Goal: Task Accomplishment & Management: Manage account settings

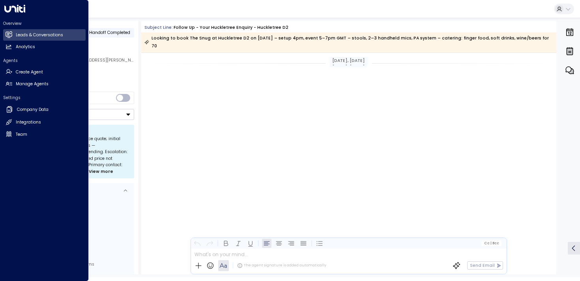
scroll to position [1242, 0]
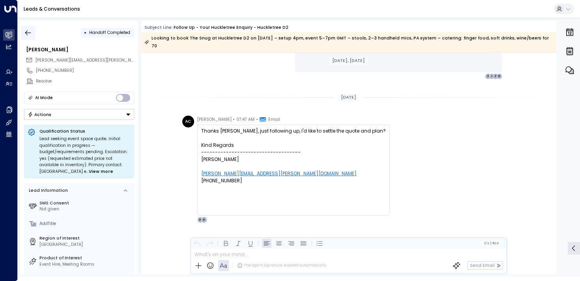
click at [24, 28] on button "button" at bounding box center [28, 33] width 14 height 14
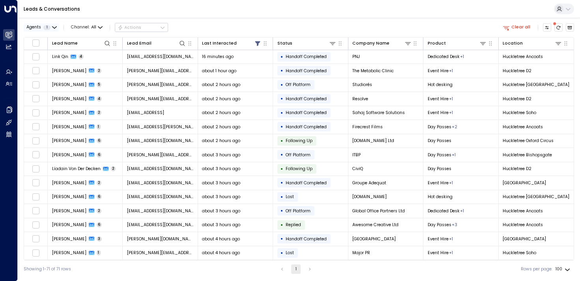
click at [49, 29] on div "Agents 1" at bounding box center [38, 27] width 24 height 5
click at [28, 36] on icon at bounding box center [30, 39] width 5 height 7
click at [99, 63] on button "Apply" at bounding box center [101, 63] width 17 height 8
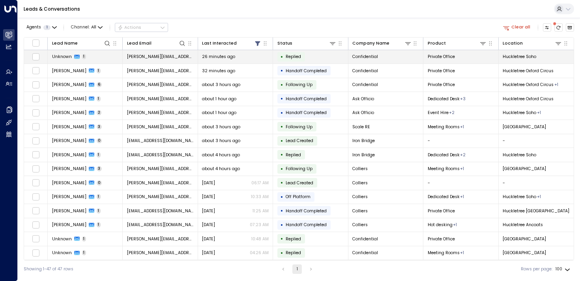
drag, startPoint x: 563, startPoint y: 252, endPoint x: 53, endPoint y: 56, distance: 546.7
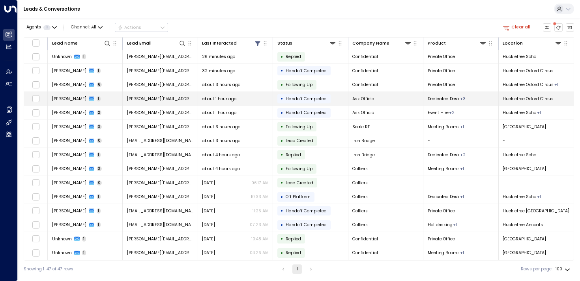
copy tbody "Loremip 1 dolo@sitametconsect.adi 99 elitsed doe • Tempori Utlaboreetdo Magnaal…"
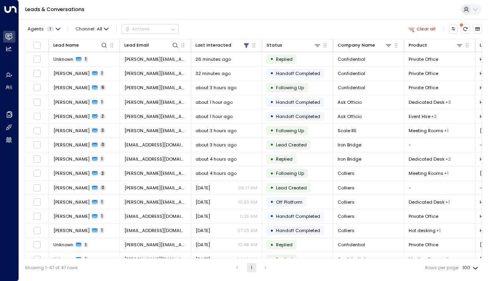
click at [316, 24] on div "Agents 1 Channel: All Actions Clear all" at bounding box center [253, 29] width 457 height 14
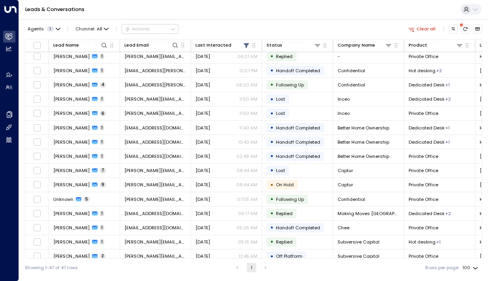
scroll to position [467, 0]
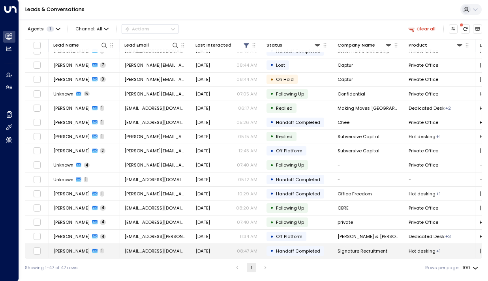
click at [56, 248] on span "[PERSON_NAME]" at bounding box center [71, 251] width 36 height 6
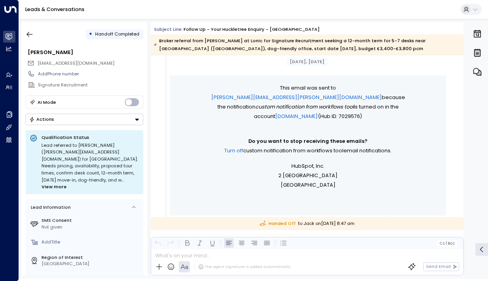
scroll to position [441, 0]
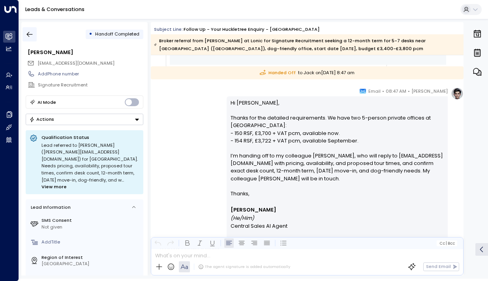
click at [34, 34] on button "button" at bounding box center [29, 34] width 14 height 14
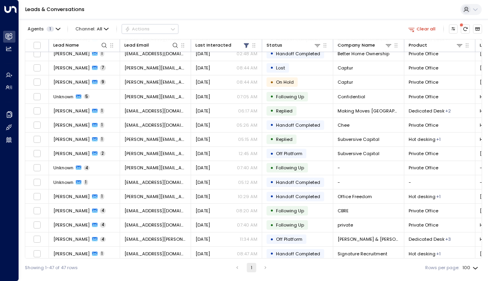
scroll to position [467, 0]
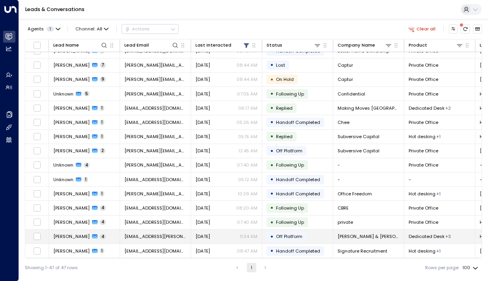
click at [71, 233] on span "[PERSON_NAME]" at bounding box center [71, 236] width 36 height 6
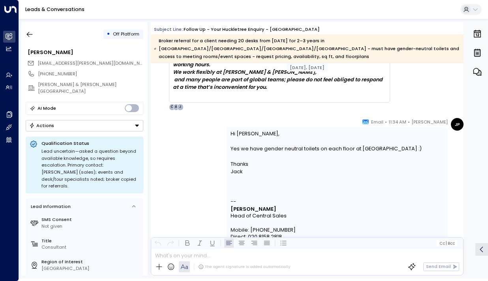
scroll to position [1821, 0]
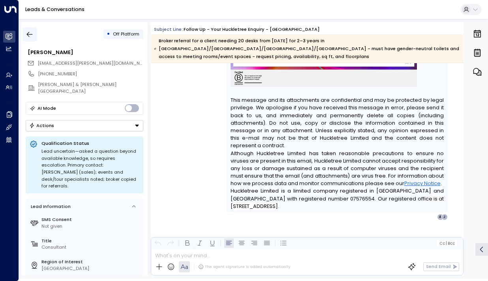
click at [32, 35] on icon "button" at bounding box center [30, 34] width 8 height 8
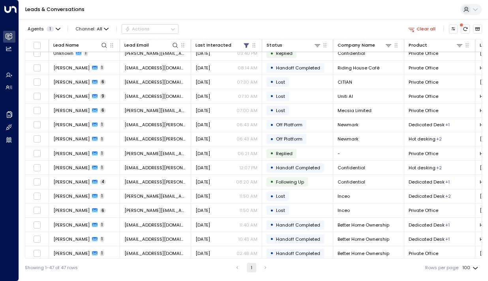
scroll to position [467, 0]
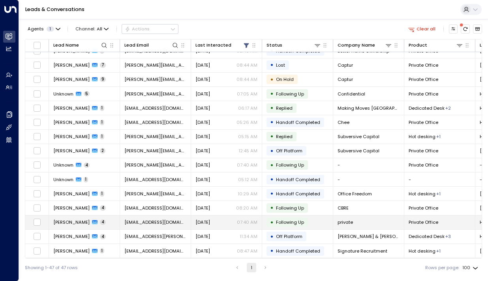
click at [58, 224] on td "[PERSON_NAME] 4" at bounding box center [84, 222] width 71 height 14
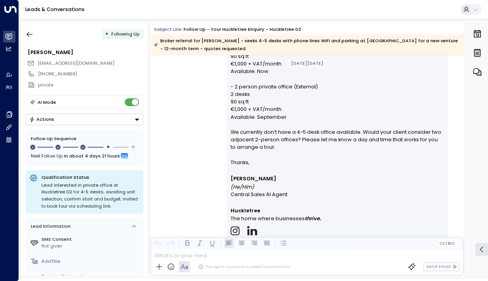
scroll to position [627, 0]
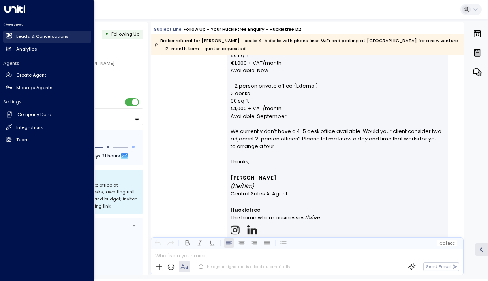
click at [26, 35] on h2 "Leads & Conversations" at bounding box center [42, 36] width 52 height 7
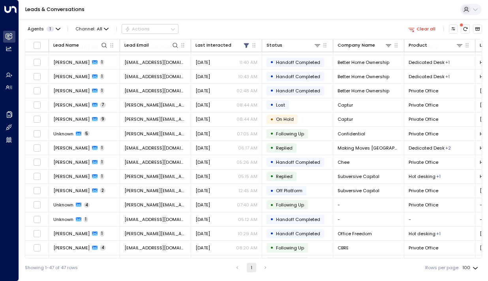
scroll to position [467, 0]
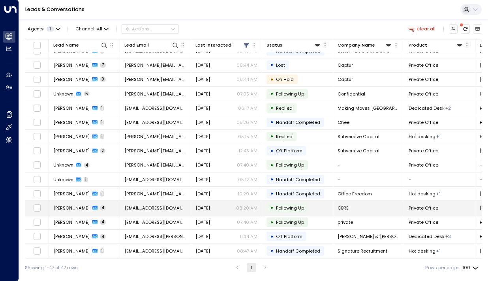
click at [67, 208] on span "[PERSON_NAME]" at bounding box center [71, 208] width 36 height 6
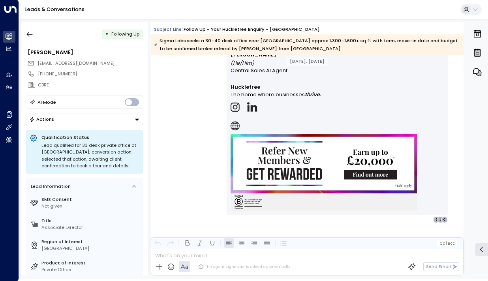
scroll to position [1480, 0]
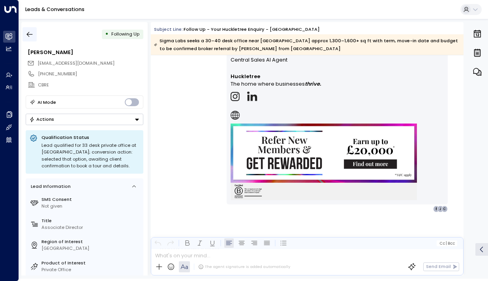
click at [28, 36] on icon "button" at bounding box center [30, 34] width 6 height 5
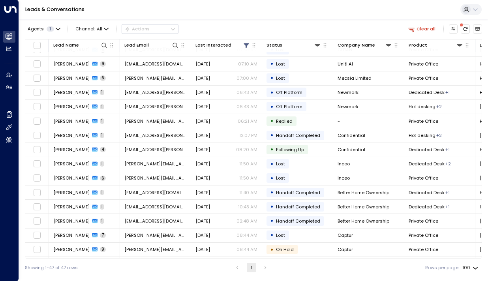
scroll to position [467, 0]
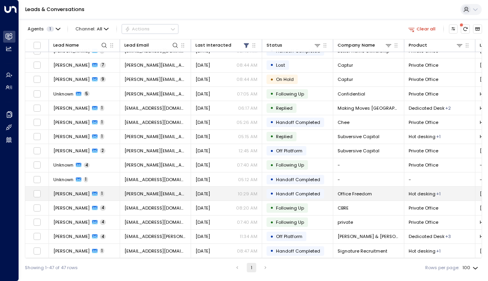
click at [60, 196] on td "[PERSON_NAME] 1" at bounding box center [84, 194] width 71 height 14
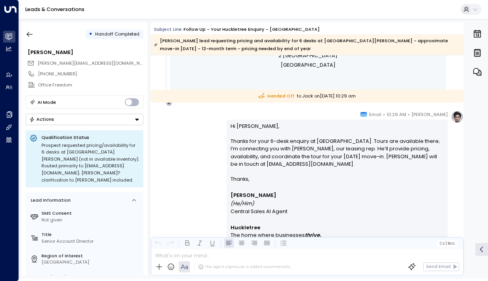
scroll to position [648, 0]
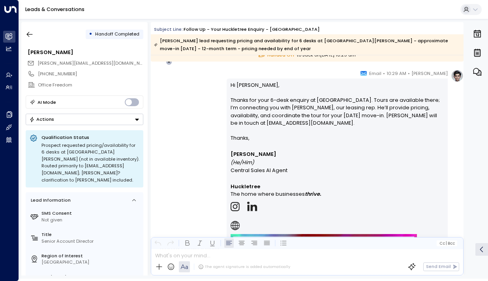
drag, startPoint x: 276, startPoint y: 100, endPoint x: 279, endPoint y: 126, distance: 26.7
click at [279, 126] on p "Hi [PERSON_NAME], Thanks for your 6-desk enquiry at [GEOGRAPHIC_DATA]. Tours ar…" at bounding box center [337, 107] width 214 height 53
click at [29, 35] on icon "button" at bounding box center [30, 34] width 8 height 8
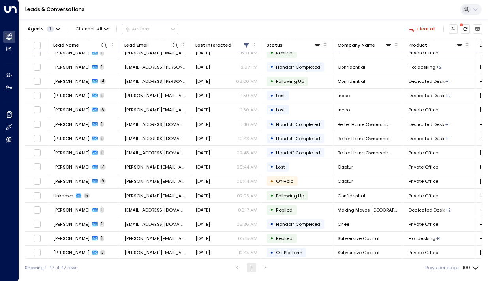
scroll to position [467, 0]
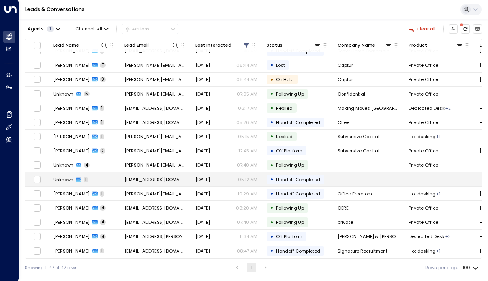
click at [63, 176] on span "Unknown" at bounding box center [63, 179] width 20 height 6
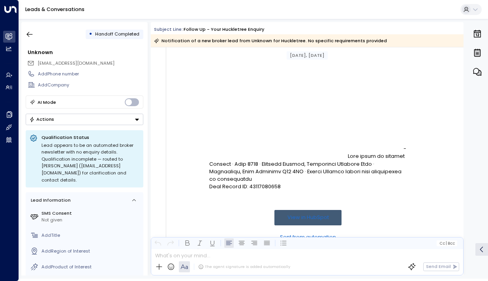
scroll to position [2814, 0]
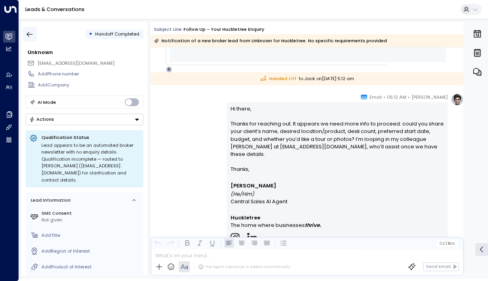
click at [27, 34] on icon "button" at bounding box center [30, 34] width 6 height 5
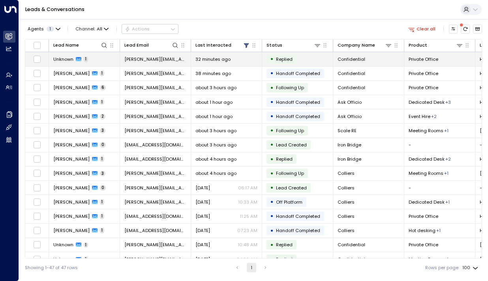
click at [63, 60] on span "Unknown" at bounding box center [63, 59] width 20 height 6
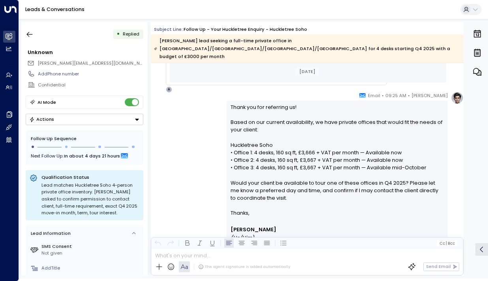
scroll to position [839, 0]
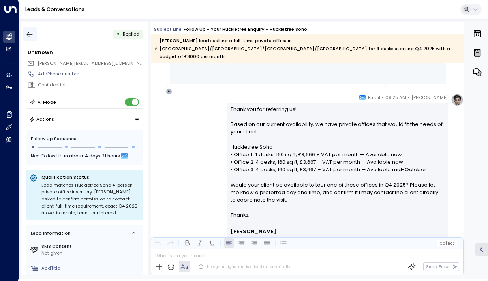
click at [32, 32] on icon "button" at bounding box center [30, 34] width 8 height 8
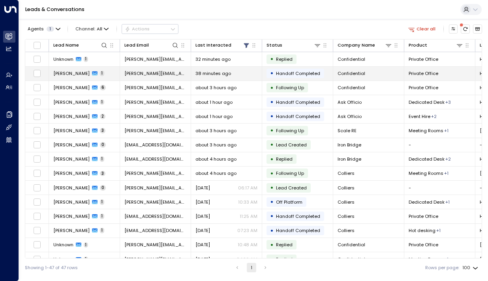
click at [52, 73] on td "Isabelle 1" at bounding box center [84, 74] width 71 height 14
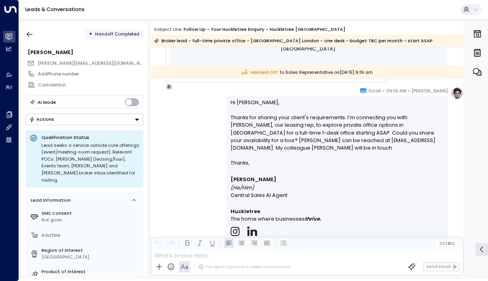
scroll to position [837, 0]
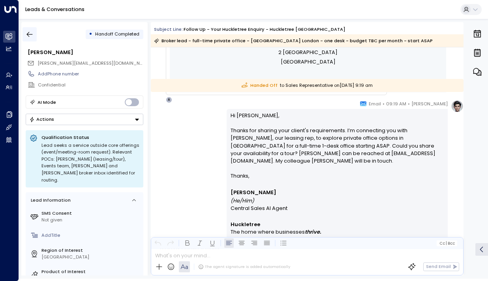
click at [27, 33] on icon "button" at bounding box center [30, 34] width 8 height 8
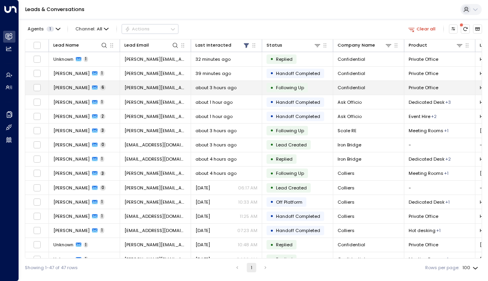
click at [56, 86] on span "[PERSON_NAME]" at bounding box center [71, 87] width 36 height 6
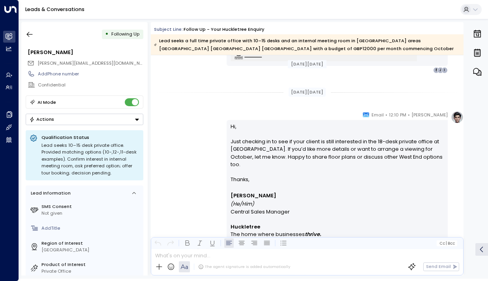
scroll to position [1155, 0]
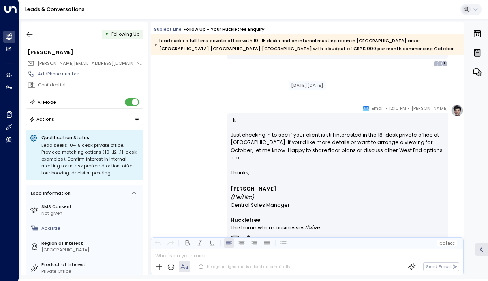
click at [37, 38] on div "• Following Up" at bounding box center [85, 34] width 118 height 14
click at [31, 37] on icon "button" at bounding box center [30, 34] width 8 height 8
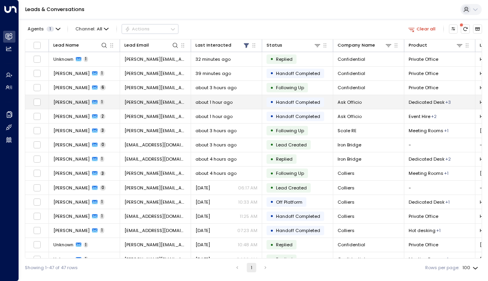
click at [67, 100] on span "[PERSON_NAME]" at bounding box center [71, 102] width 36 height 6
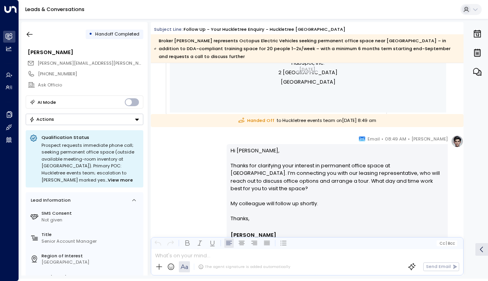
scroll to position [691, 0]
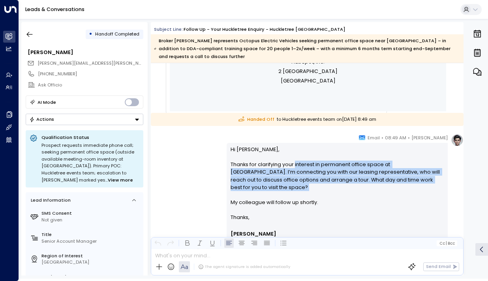
drag, startPoint x: 292, startPoint y: 161, endPoint x: 295, endPoint y: 185, distance: 23.8
click at [295, 185] on p "Hi [PERSON_NAME], Thanks for clarifying your interest in permanent office space…" at bounding box center [337, 180] width 214 height 68
drag, startPoint x: 304, startPoint y: 199, endPoint x: 297, endPoint y: 161, distance: 38.9
click at [297, 161] on p "Hi [PERSON_NAME], Thanks for clarifying your interest in permanent office space…" at bounding box center [337, 180] width 214 height 68
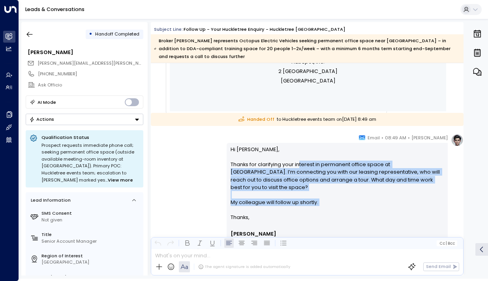
click at [297, 161] on p "Hi [PERSON_NAME], Thanks for clarifying your interest in permanent office space…" at bounding box center [337, 180] width 214 height 68
drag, startPoint x: 279, startPoint y: 161, endPoint x: 283, endPoint y: 198, distance: 36.9
click at [283, 198] on p "Hi [PERSON_NAME], Thanks for clarifying your interest in permanent office space…" at bounding box center [337, 180] width 214 height 68
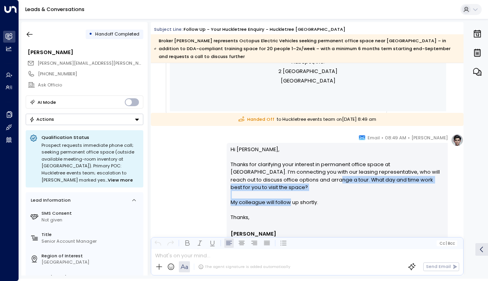
drag, startPoint x: 283, startPoint y: 198, endPoint x: 281, endPoint y: 181, distance: 17.1
click at [281, 181] on p "Hi [PERSON_NAME], Thanks for clarifying your interest in permanent office space…" at bounding box center [337, 180] width 214 height 68
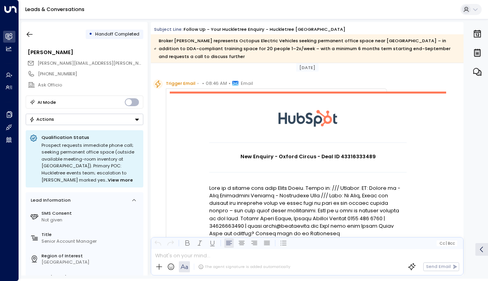
scroll to position [3, 0]
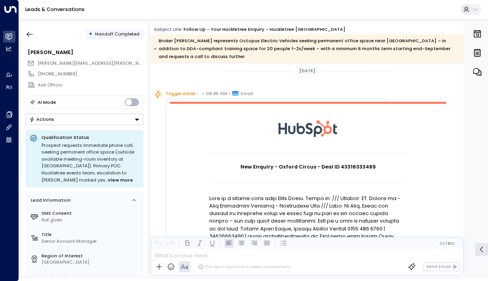
drag, startPoint x: 278, startPoint y: 202, endPoint x: 278, endPoint y: 214, distance: 11.4
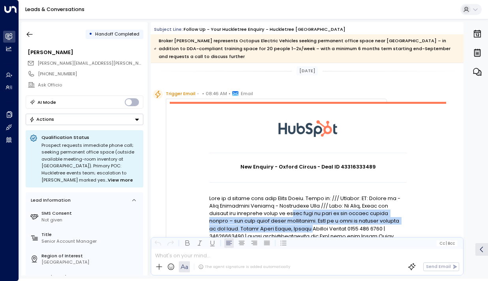
drag, startPoint x: 278, startPoint y: 214, endPoint x: 278, endPoint y: 230, distance: 17.0
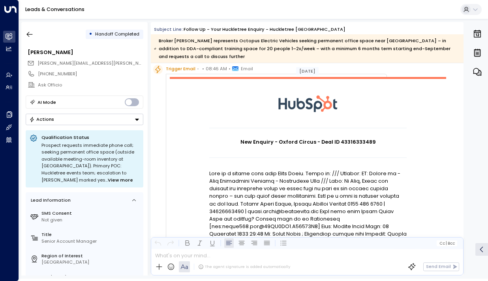
scroll to position [30, 0]
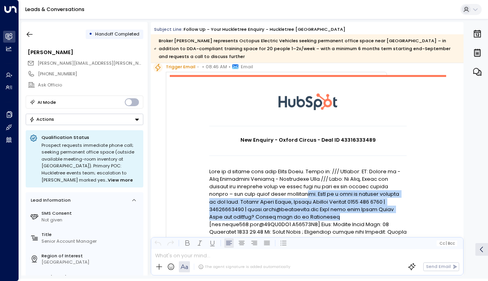
drag, startPoint x: 273, startPoint y: 198, endPoint x: 277, endPoint y: 215, distance: 17.7
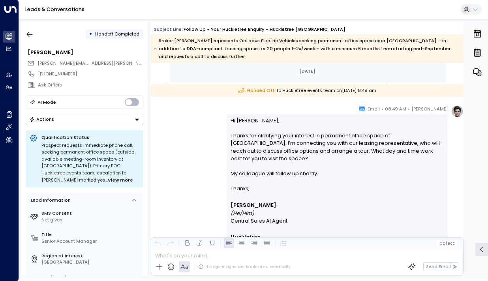
scroll to position [720, 0]
click at [31, 37] on icon "button" at bounding box center [30, 34] width 8 height 8
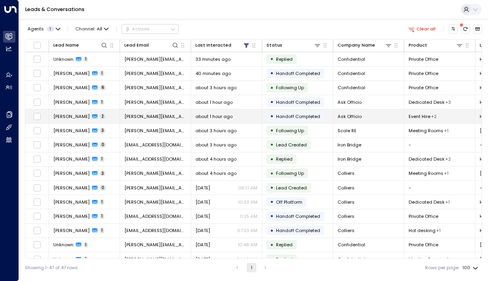
click at [74, 120] on td "[PERSON_NAME] 2" at bounding box center [84, 116] width 71 height 14
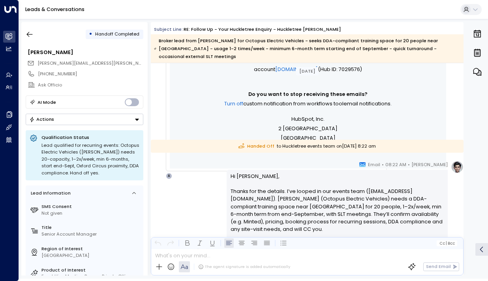
scroll to position [572, 0]
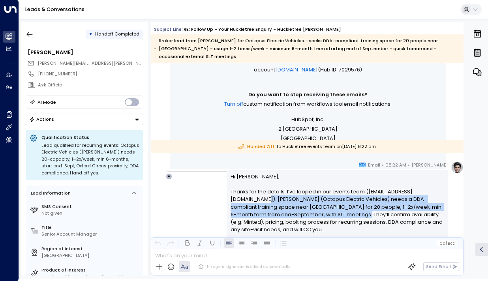
drag, startPoint x: 237, startPoint y: 191, endPoint x: 306, endPoint y: 204, distance: 69.8
click at [306, 204] on p "Hi [PERSON_NAME], Thanks for the details. I’ve looped in our events team ([EMAI…" at bounding box center [337, 207] width 214 height 68
drag, startPoint x: 342, startPoint y: 192, endPoint x: 342, endPoint y: 203, distance: 11.1
click at [342, 203] on p "Hi [PERSON_NAME], Thanks for the details. I’ve looped in our events team ([EMAI…" at bounding box center [337, 207] width 214 height 68
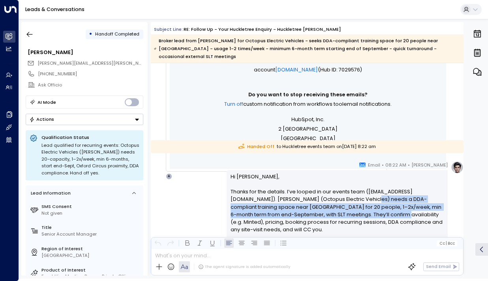
click at [342, 201] on p "Hi [PERSON_NAME], Thanks for the details. I’ve looped in our events team ([EMAI…" at bounding box center [337, 207] width 214 height 68
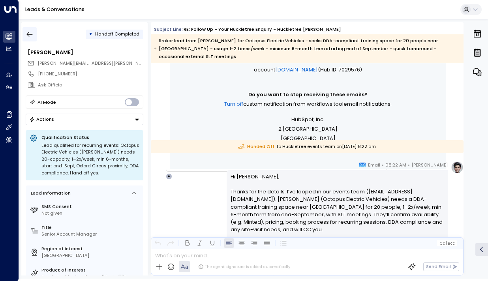
click at [31, 29] on button "button" at bounding box center [29, 34] width 14 height 14
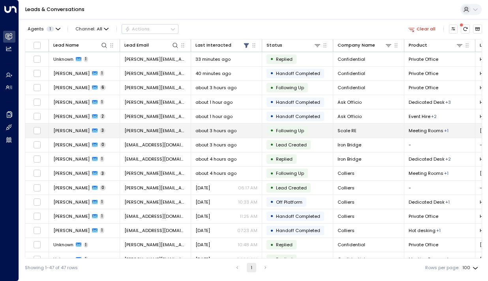
click at [74, 126] on td "[PERSON_NAME] 3" at bounding box center [84, 131] width 71 height 14
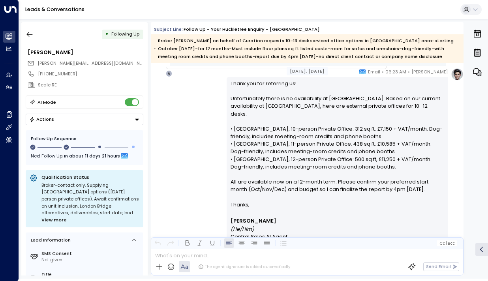
scroll to position [464, 0]
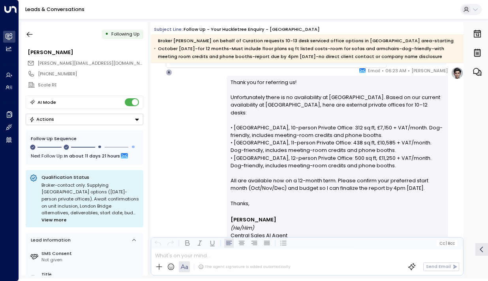
drag, startPoint x: 288, startPoint y: 190, endPoint x: 287, endPoint y: 185, distance: 5.2
click at [287, 185] on p "Thank you for referring us! Unfortunately there is no availability at [GEOGRAPH…" at bounding box center [337, 139] width 214 height 121
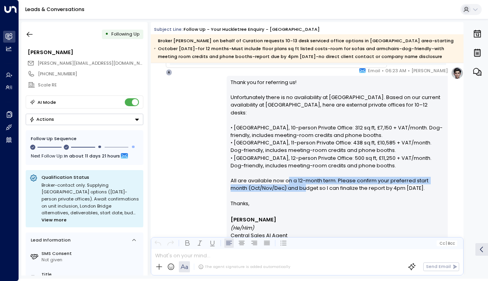
drag, startPoint x: 287, startPoint y: 181, endPoint x: 287, endPoint y: 188, distance: 7.1
click at [287, 188] on p "Thank you for referring us! Unfortunately there is no availability at [GEOGRAPH…" at bounding box center [337, 139] width 214 height 121
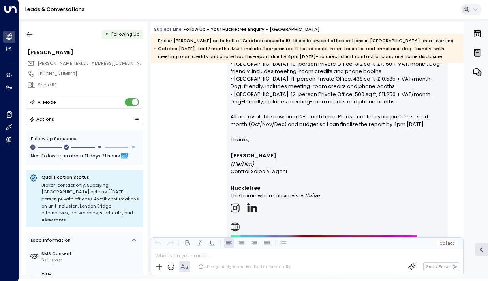
scroll to position [527, 0]
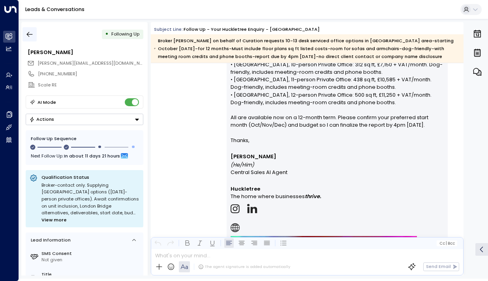
click at [31, 30] on button "button" at bounding box center [29, 34] width 14 height 14
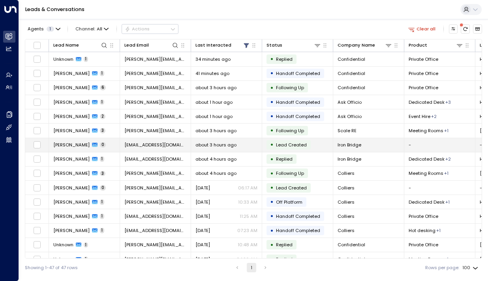
click at [69, 145] on span "[PERSON_NAME]" at bounding box center [71, 145] width 36 height 6
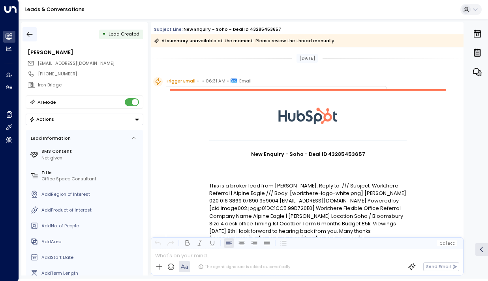
click at [27, 36] on icon "button" at bounding box center [30, 34] width 8 height 8
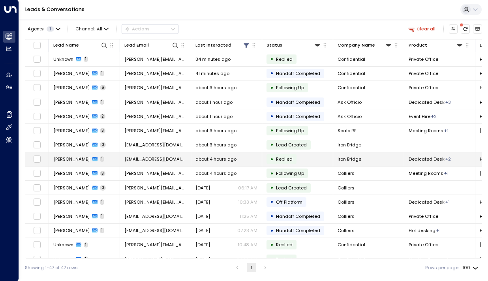
click at [58, 163] on td "[PERSON_NAME] 1" at bounding box center [84, 159] width 71 height 14
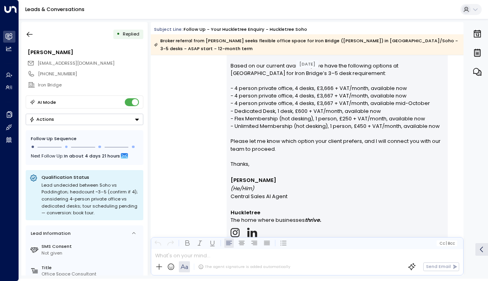
scroll to position [502, 0]
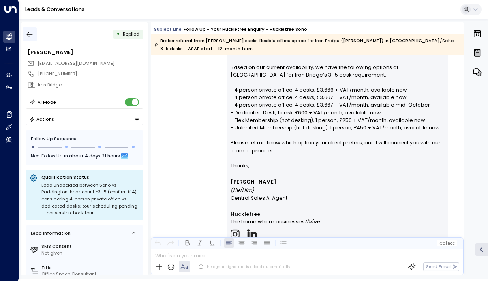
click at [29, 33] on icon "button" at bounding box center [30, 34] width 8 height 8
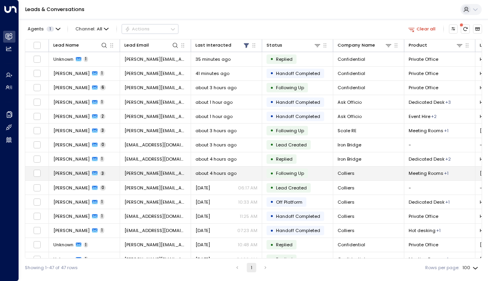
click at [60, 173] on span "[PERSON_NAME]" at bounding box center [71, 173] width 36 height 6
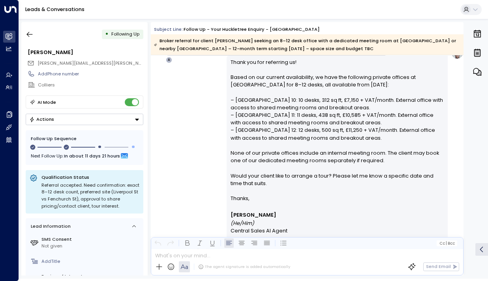
scroll to position [457, 0]
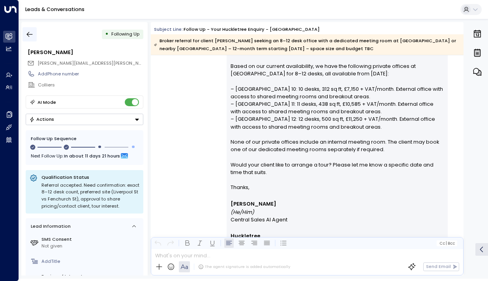
click at [27, 37] on icon "button" at bounding box center [30, 34] width 8 height 8
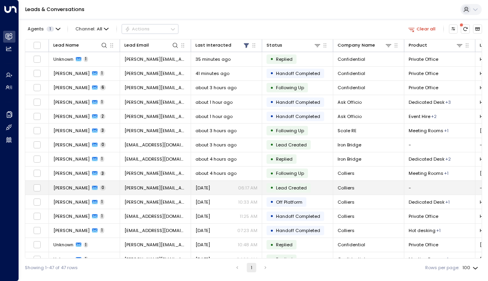
click at [69, 190] on span "[PERSON_NAME]" at bounding box center [71, 188] width 36 height 6
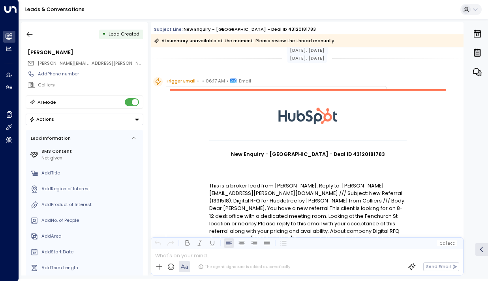
scroll to position [264, 0]
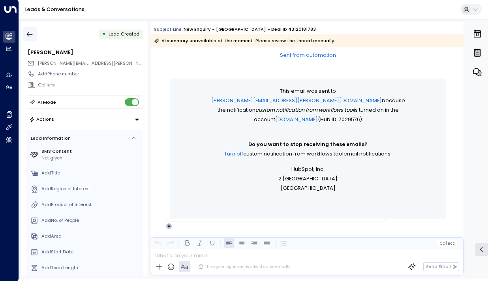
click at [32, 33] on icon "button" at bounding box center [30, 34] width 8 height 8
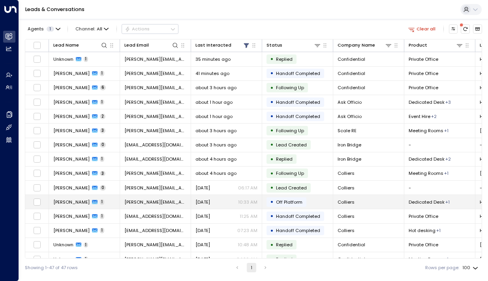
click at [55, 196] on td "[PERSON_NAME] 1" at bounding box center [84, 202] width 71 height 14
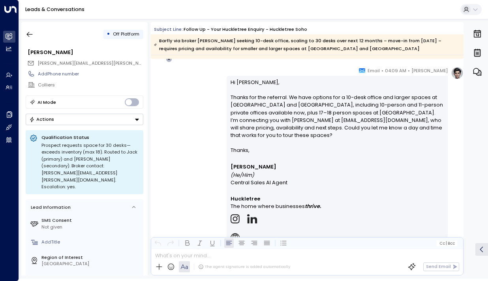
scroll to position [466, 0]
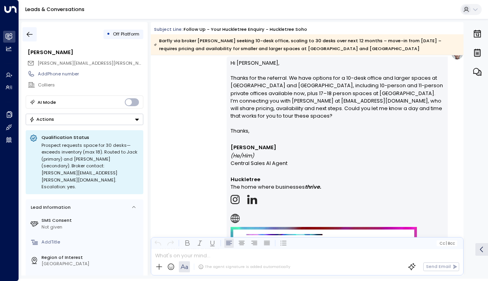
click at [29, 34] on icon "button" at bounding box center [30, 34] width 8 height 8
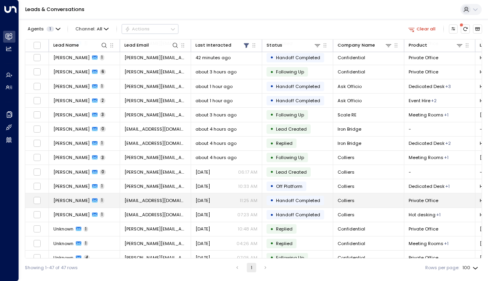
scroll to position [16, 0]
click at [73, 202] on span "[PERSON_NAME]" at bounding box center [71, 200] width 36 height 6
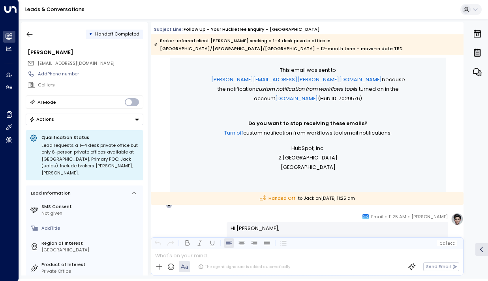
scroll to position [347, 0]
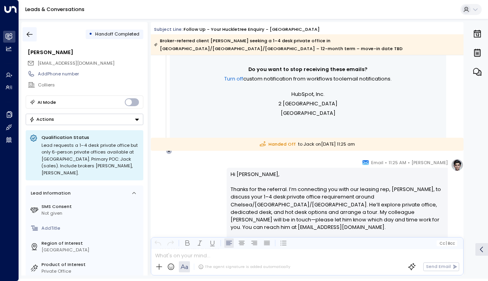
click at [25, 27] on button "button" at bounding box center [29, 34] width 14 height 14
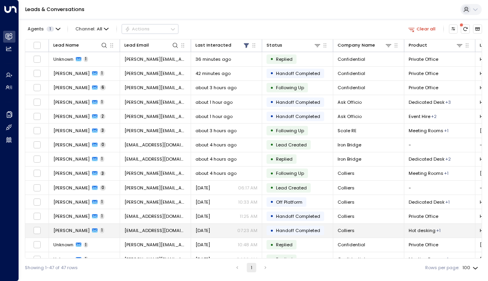
click at [73, 232] on span "[PERSON_NAME]" at bounding box center [71, 230] width 36 height 6
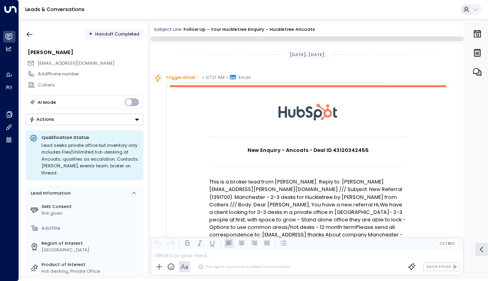
scroll to position [423, 0]
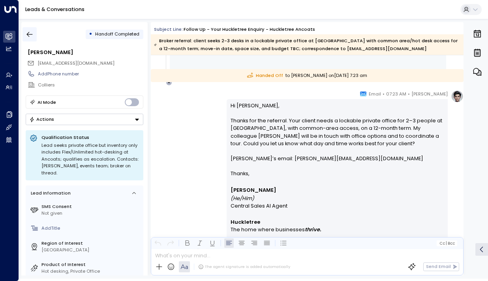
click at [30, 36] on icon "button" at bounding box center [30, 34] width 8 height 8
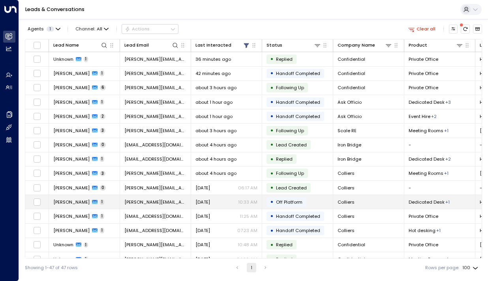
scroll to position [57, 0]
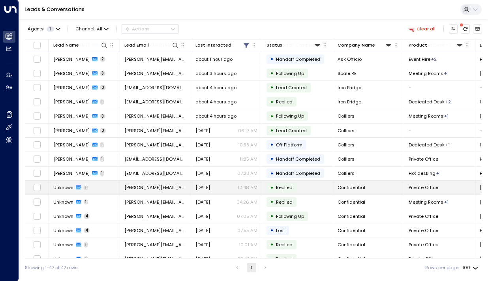
click at [86, 187] on span "1" at bounding box center [86, 188] width 4 height 6
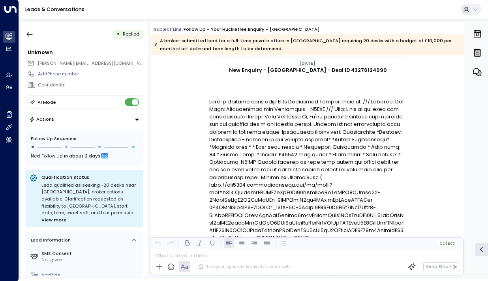
scroll to position [95, 0]
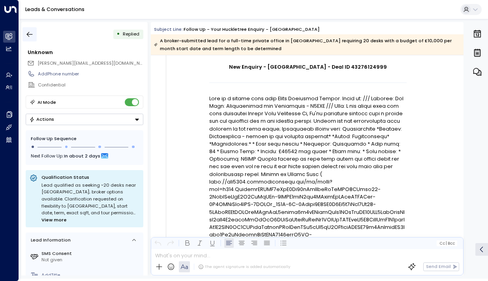
click at [28, 36] on icon "button" at bounding box center [30, 34] width 6 height 5
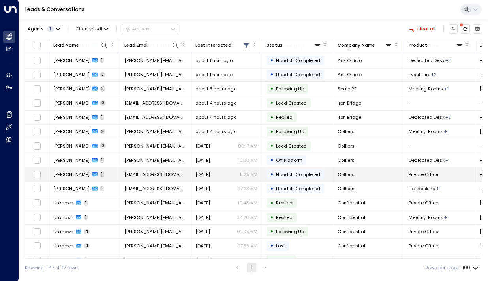
scroll to position [53, 0]
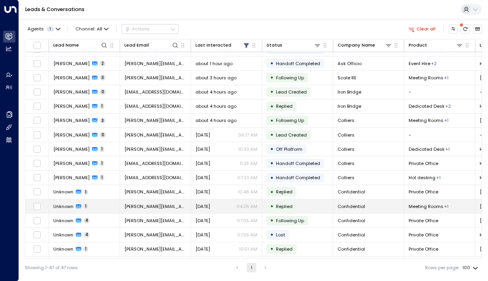
click at [83, 207] on div "Unknown 1" at bounding box center [70, 206] width 35 height 6
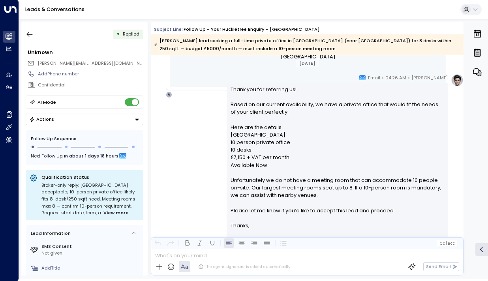
scroll to position [1063, 0]
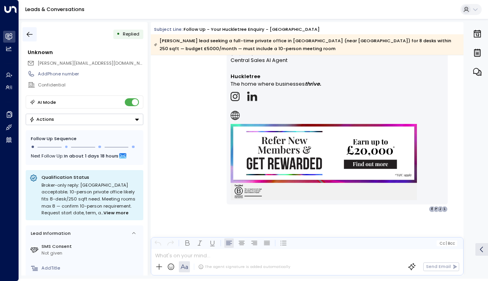
click at [31, 37] on icon "button" at bounding box center [30, 34] width 8 height 8
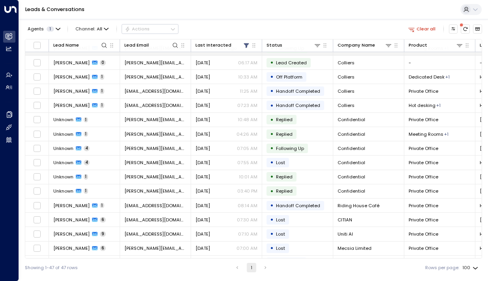
scroll to position [146, 0]
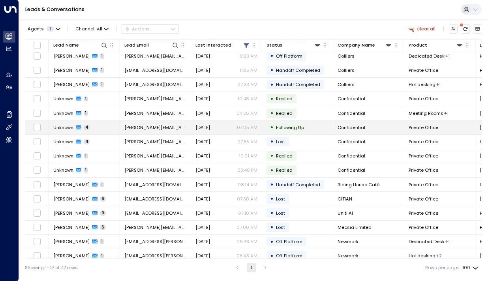
click at [57, 128] on span "Unknown" at bounding box center [63, 127] width 20 height 6
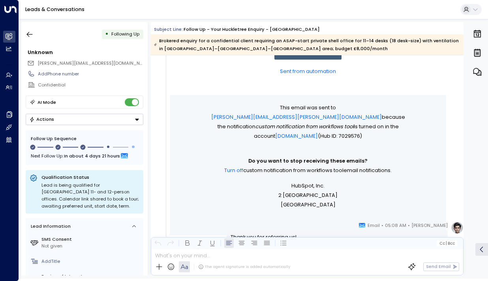
scroll to position [757, 0]
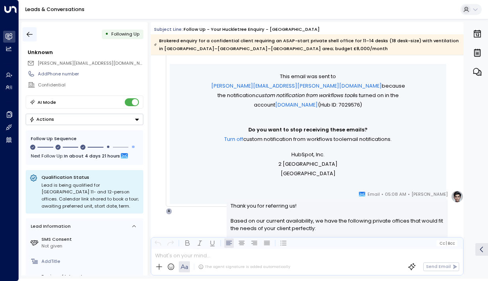
click at [26, 35] on icon "button" at bounding box center [30, 34] width 8 height 8
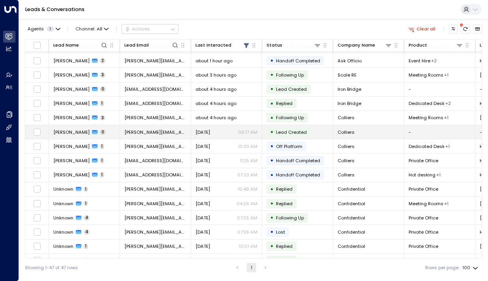
scroll to position [64, 0]
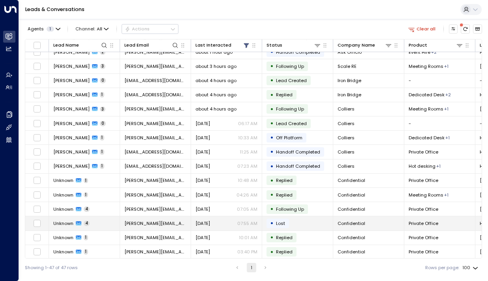
click at [59, 223] on span "Unknown" at bounding box center [63, 223] width 20 height 6
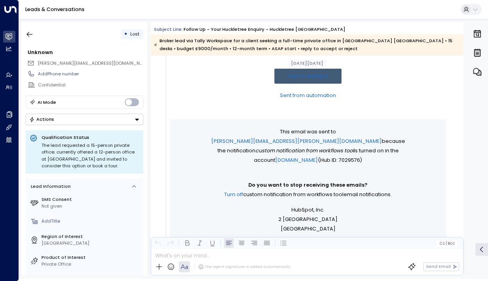
scroll to position [713, 0]
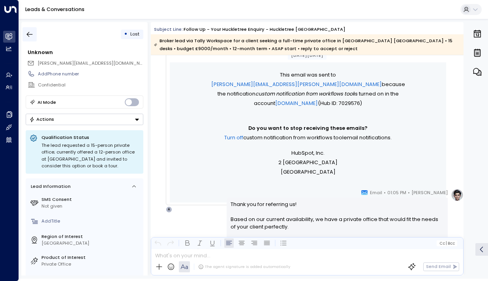
click at [22, 29] on button "button" at bounding box center [29, 34] width 14 height 14
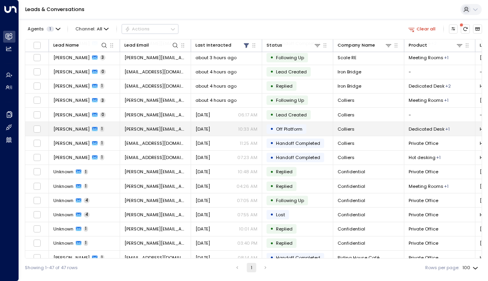
scroll to position [91, 0]
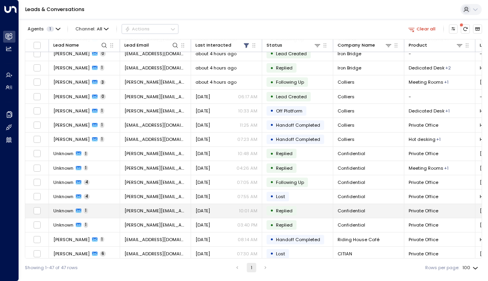
click at [62, 217] on td "Unknown 1" at bounding box center [84, 211] width 71 height 14
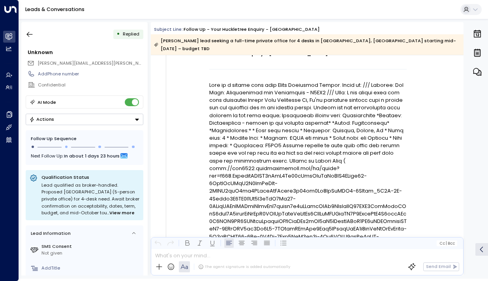
scroll to position [122, 0]
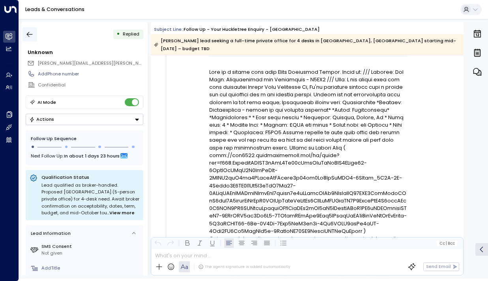
click at [29, 34] on icon "button" at bounding box center [30, 34] width 6 height 5
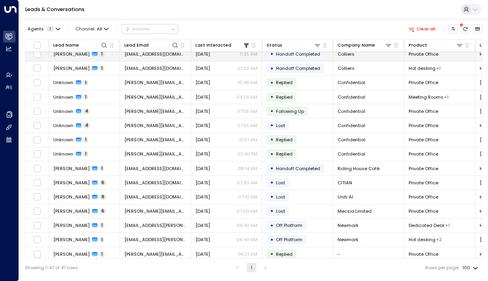
scroll to position [166, 0]
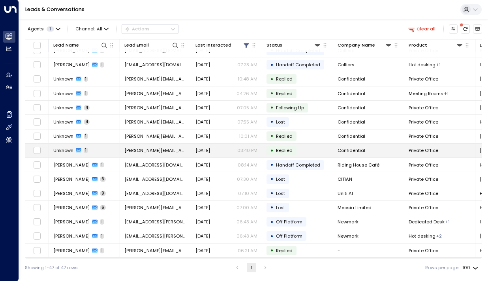
click at [70, 152] on span "Unknown" at bounding box center [63, 150] width 20 height 6
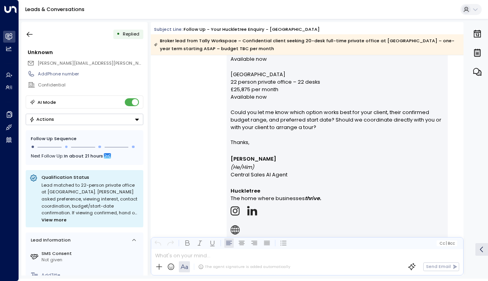
scroll to position [906, 0]
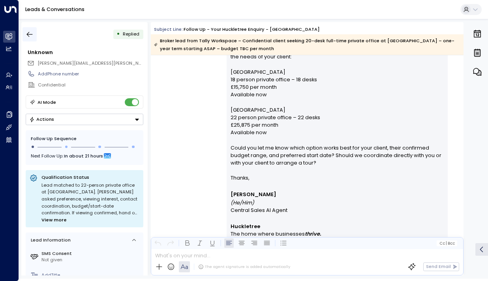
click at [30, 31] on icon "button" at bounding box center [30, 34] width 8 height 8
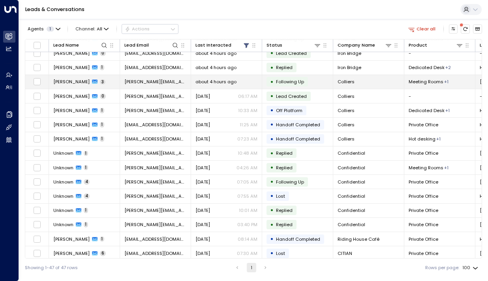
scroll to position [155, 0]
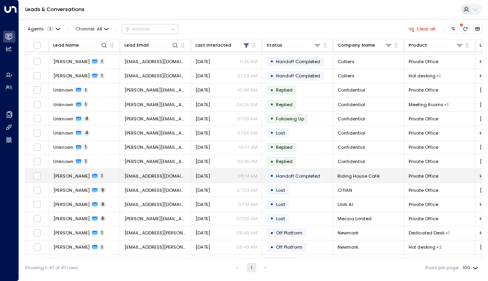
click at [62, 180] on td "[PERSON_NAME] 1" at bounding box center [84, 176] width 71 height 14
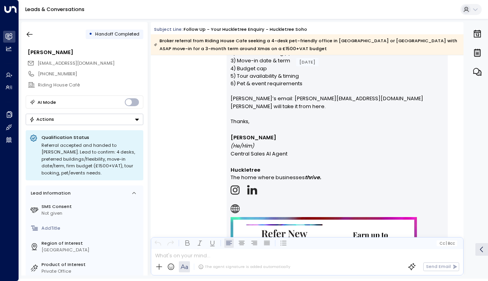
scroll to position [652, 0]
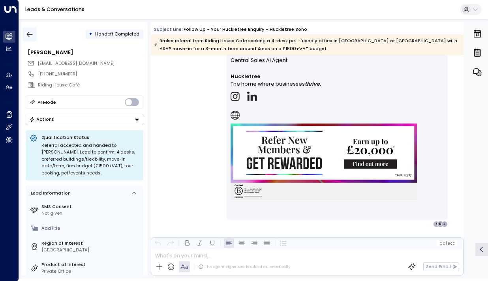
click at [27, 34] on icon "button" at bounding box center [30, 34] width 6 height 5
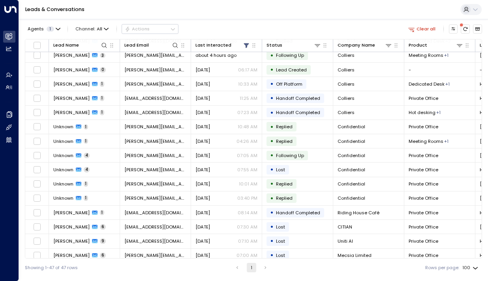
scroll to position [128, 0]
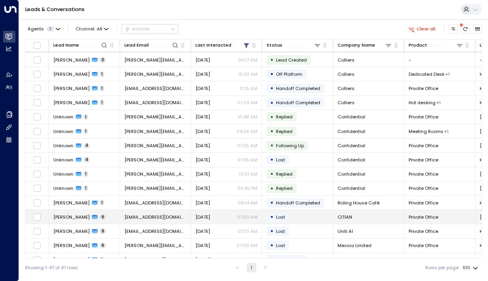
click at [60, 212] on td "[PERSON_NAME] 6" at bounding box center [84, 217] width 71 height 14
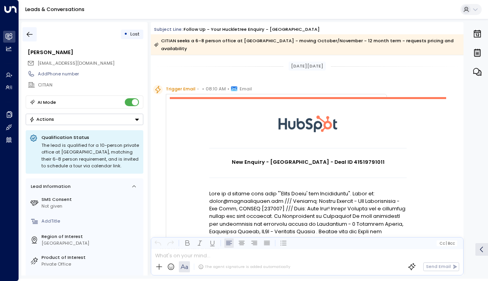
click at [29, 34] on icon "button" at bounding box center [30, 34] width 8 height 8
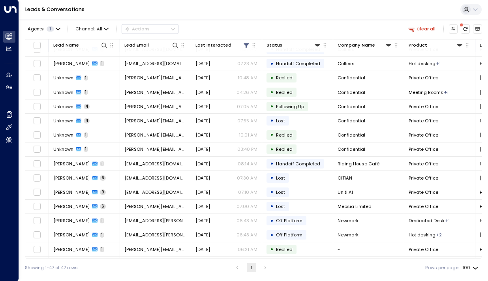
scroll to position [170, 0]
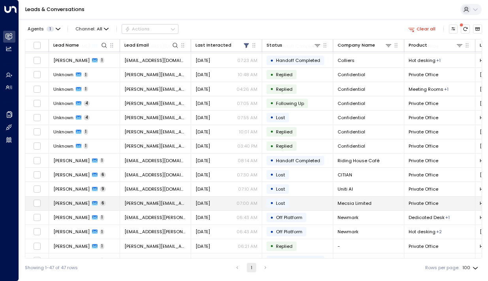
click at [65, 202] on span "[PERSON_NAME]" at bounding box center [71, 203] width 36 height 6
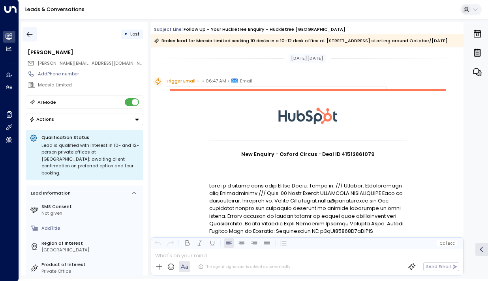
click at [28, 33] on icon "button" at bounding box center [30, 34] width 8 height 8
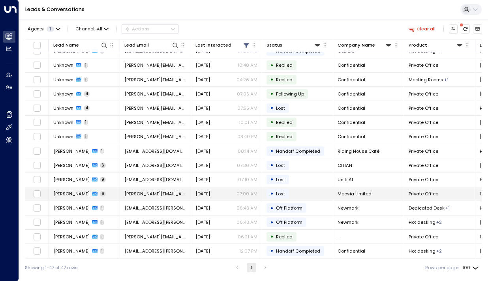
scroll to position [185, 0]
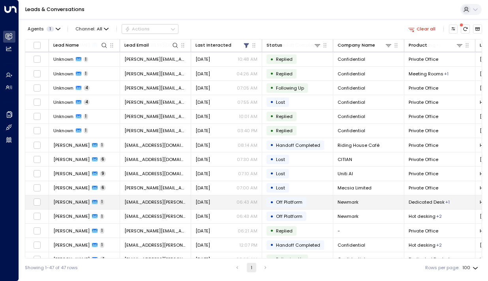
click at [86, 205] on div "[PERSON_NAME] 1" at bounding box center [78, 202] width 51 height 6
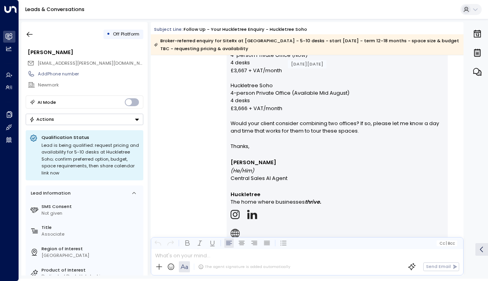
scroll to position [512, 0]
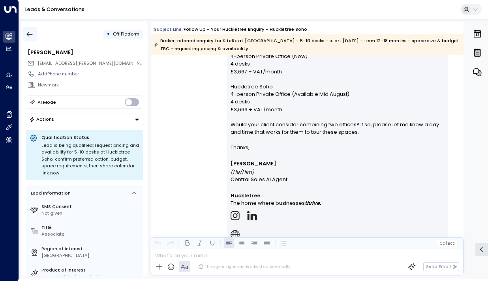
click at [30, 34] on icon "button" at bounding box center [30, 34] width 8 height 8
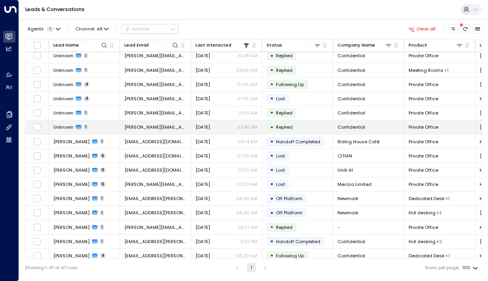
scroll to position [197, 0]
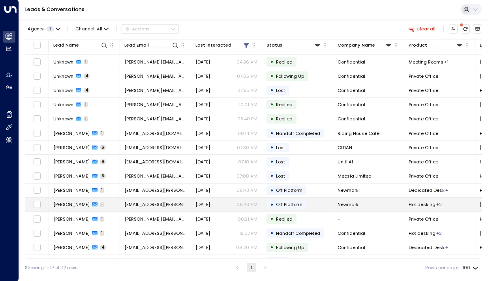
click at [75, 206] on span "[PERSON_NAME]" at bounding box center [71, 204] width 36 height 6
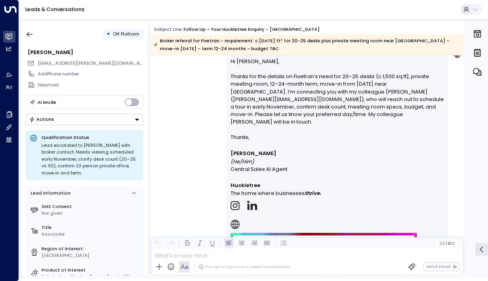
scroll to position [444, 0]
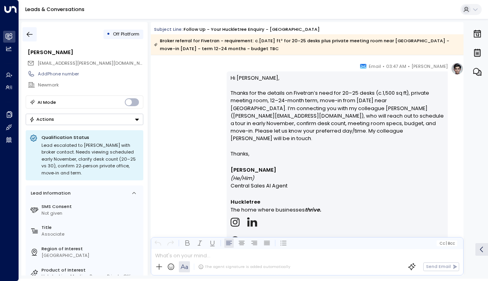
click at [26, 34] on icon "button" at bounding box center [30, 34] width 8 height 8
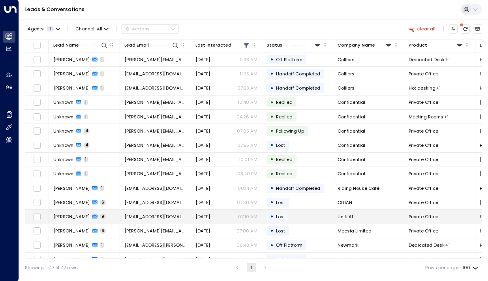
scroll to position [194, 0]
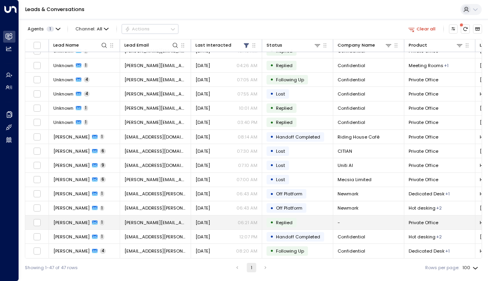
click at [69, 221] on span "[PERSON_NAME]" at bounding box center [71, 222] width 36 height 6
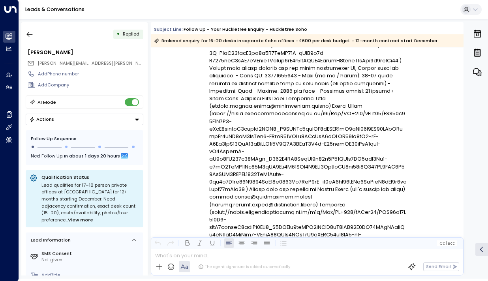
scroll to position [35, 0]
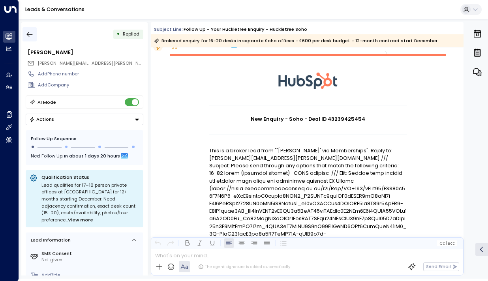
click at [26, 32] on icon "button" at bounding box center [30, 34] width 8 height 8
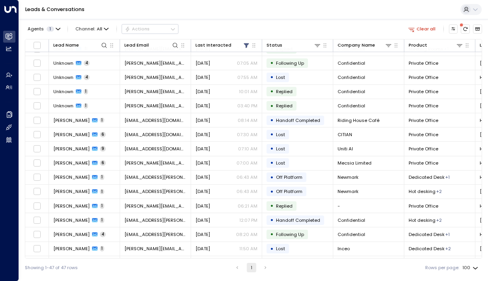
scroll to position [211, 0]
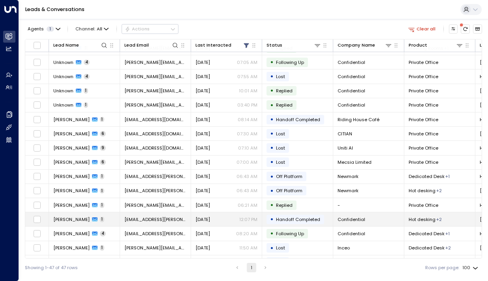
click at [63, 217] on span "[PERSON_NAME]" at bounding box center [71, 219] width 36 height 6
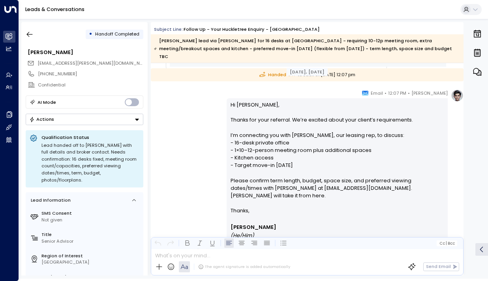
scroll to position [433, 0]
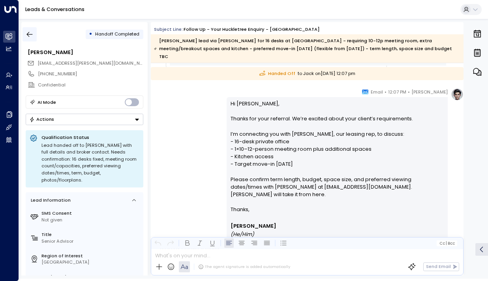
click at [35, 34] on button "button" at bounding box center [29, 34] width 14 height 14
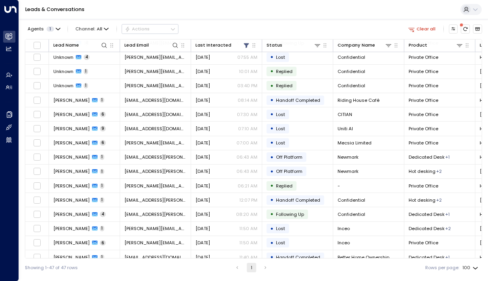
scroll to position [249, 0]
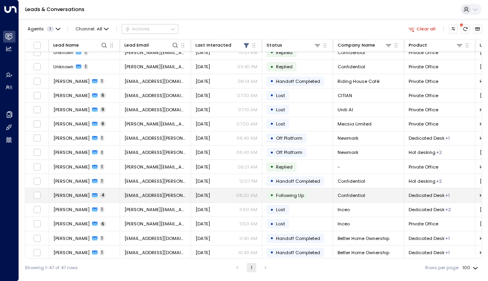
click at [58, 195] on span "[PERSON_NAME]" at bounding box center [71, 195] width 36 height 6
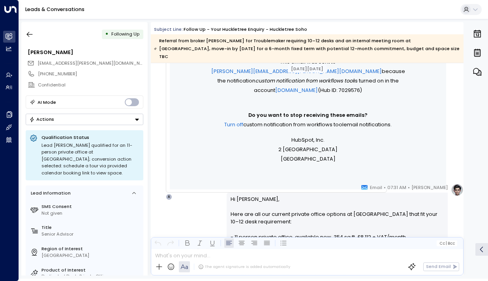
scroll to position [443, 0]
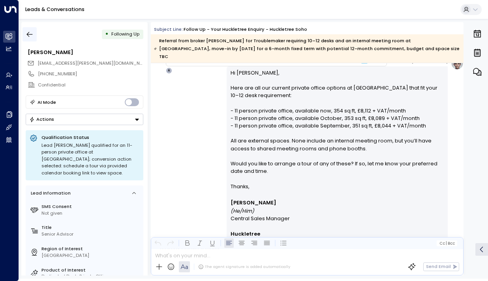
click at [31, 32] on icon "button" at bounding box center [30, 34] width 8 height 8
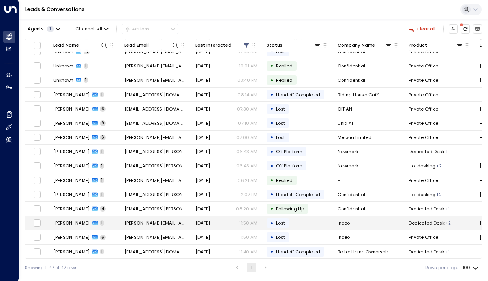
scroll to position [237, 0]
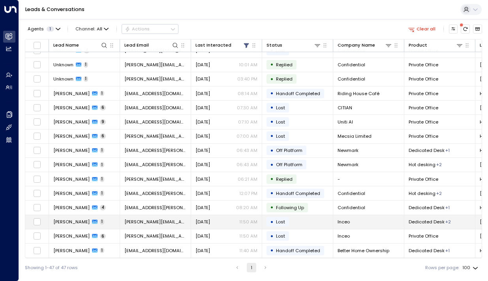
click at [72, 222] on span "[PERSON_NAME]" at bounding box center [71, 222] width 36 height 6
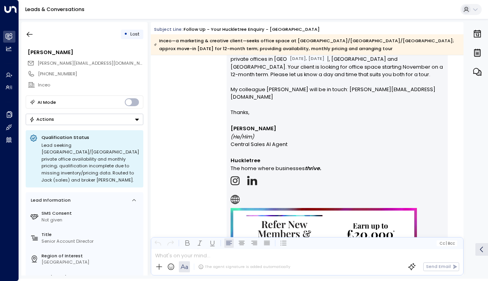
scroll to position [789, 0]
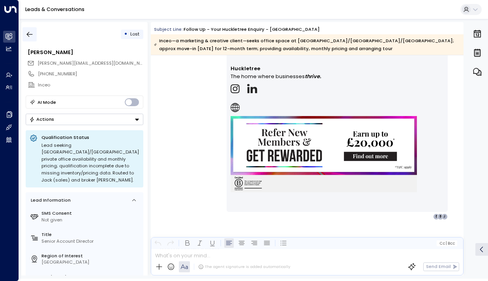
click at [33, 35] on icon "button" at bounding box center [30, 34] width 8 height 8
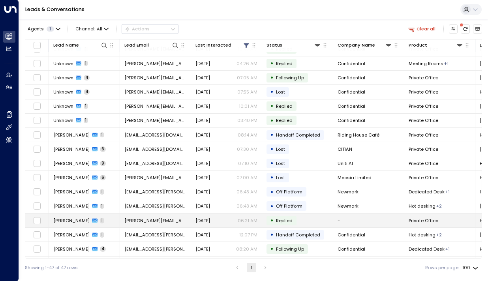
scroll to position [244, 0]
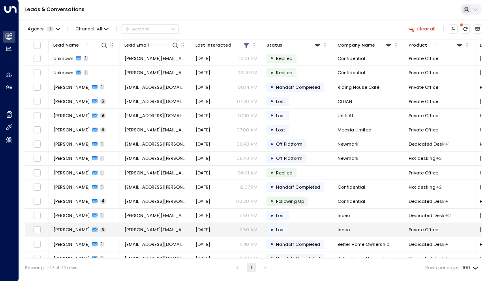
click at [67, 231] on span "[PERSON_NAME]" at bounding box center [71, 230] width 36 height 6
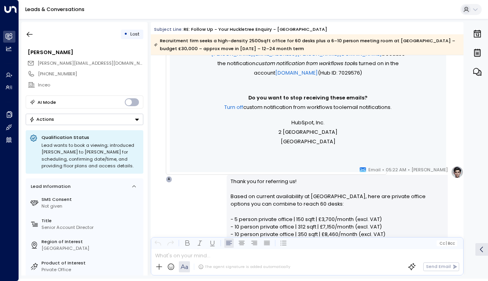
scroll to position [659, 0]
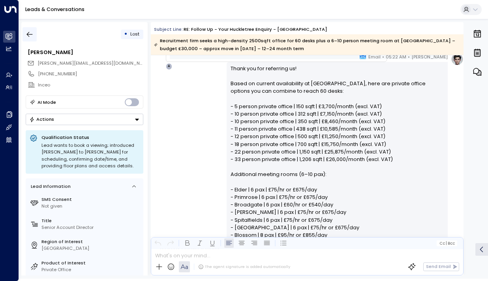
click at [26, 34] on icon "button" at bounding box center [30, 34] width 8 height 8
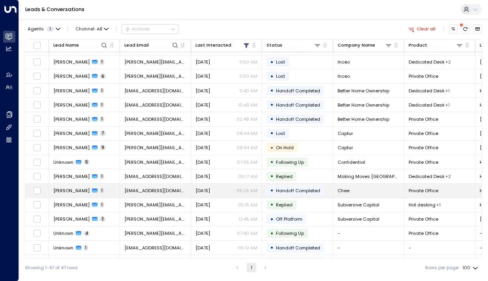
scroll to position [396, 0]
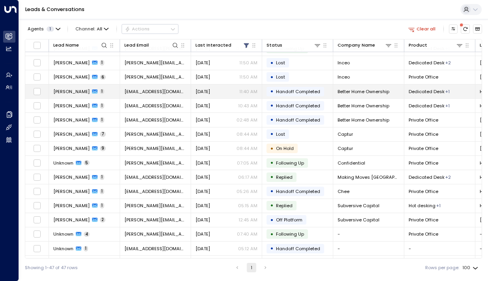
click at [66, 93] on span "[PERSON_NAME]" at bounding box center [71, 91] width 36 height 6
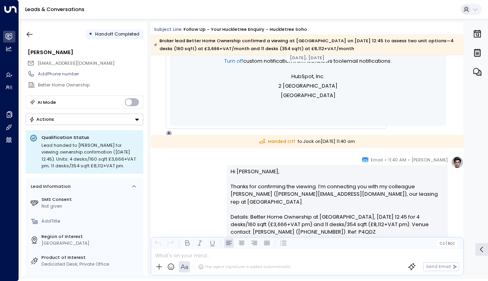
scroll to position [739, 0]
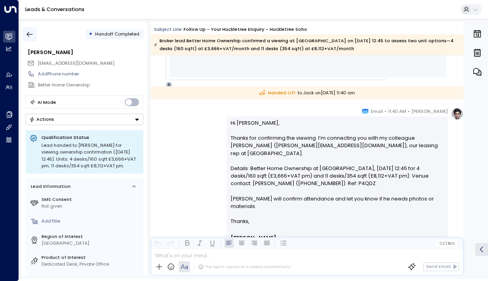
click at [27, 32] on icon "button" at bounding box center [30, 34] width 8 height 8
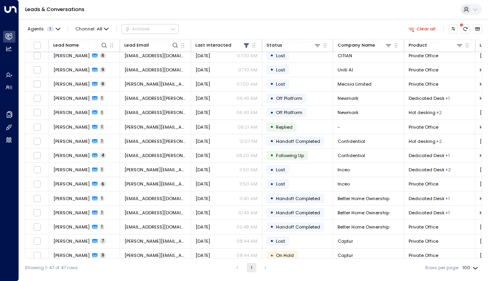
scroll to position [306, 0]
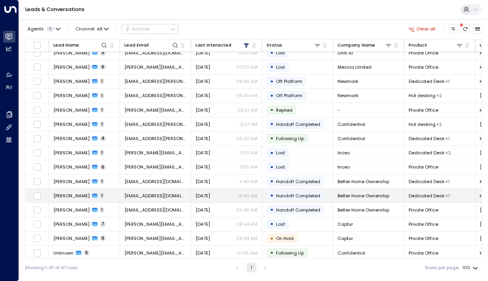
click at [77, 193] on span "[PERSON_NAME]" at bounding box center [71, 196] width 36 height 6
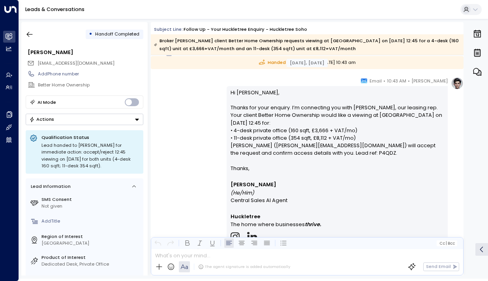
scroll to position [937, 0]
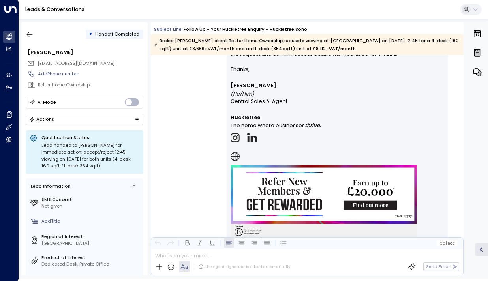
click at [481, 181] on div "0" at bounding box center [476, 148] width 21 height 253
click at [31, 32] on icon "button" at bounding box center [30, 34] width 8 height 8
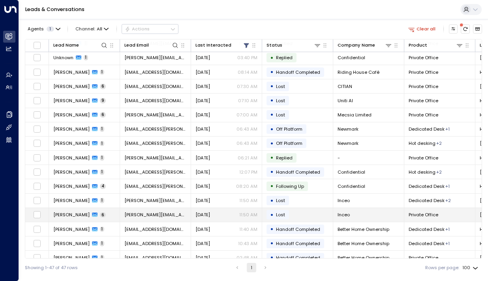
scroll to position [313, 0]
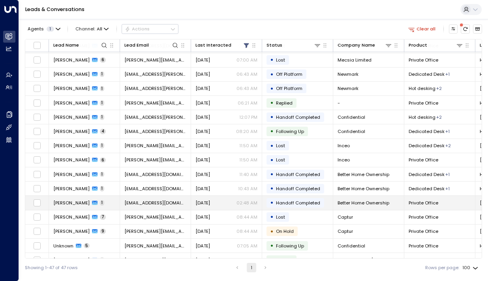
click at [68, 203] on span "[PERSON_NAME]" at bounding box center [71, 203] width 36 height 6
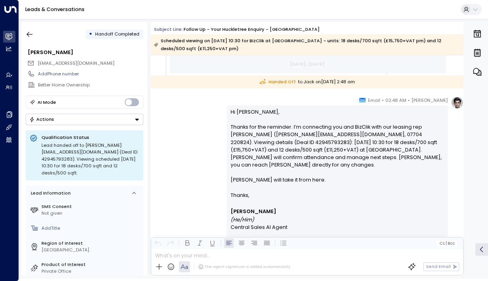
scroll to position [757, 0]
click at [27, 35] on icon "button" at bounding box center [30, 34] width 8 height 8
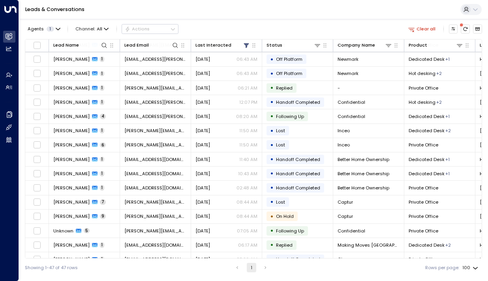
scroll to position [340, 0]
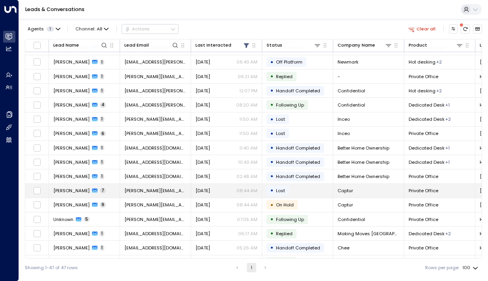
click at [67, 190] on span "[PERSON_NAME]" at bounding box center [71, 190] width 36 height 6
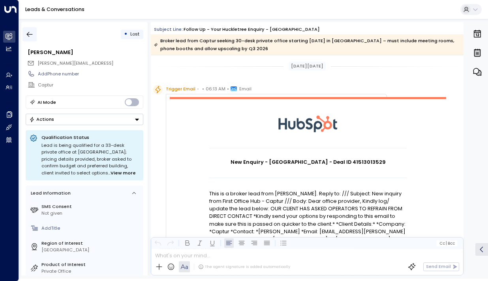
click at [30, 34] on icon "button" at bounding box center [30, 34] width 8 height 8
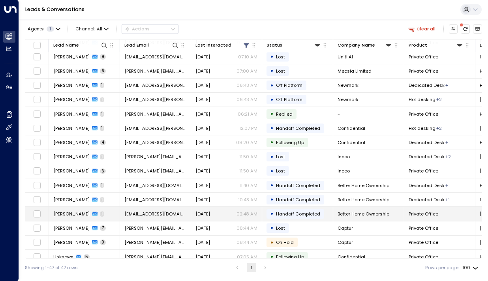
scroll to position [338, 0]
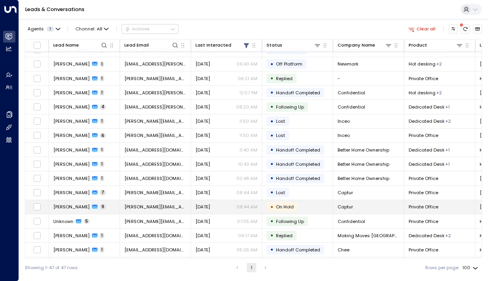
click at [67, 209] on span "[PERSON_NAME]" at bounding box center [71, 207] width 36 height 6
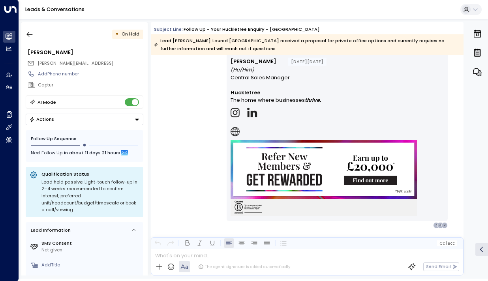
scroll to position [1054, 0]
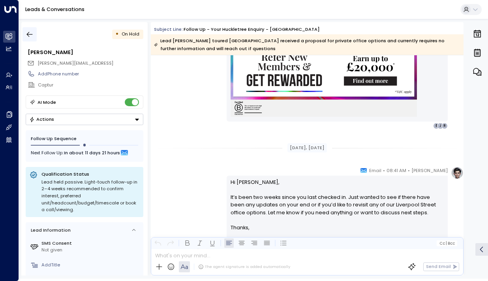
click at [29, 32] on icon "button" at bounding box center [30, 34] width 8 height 8
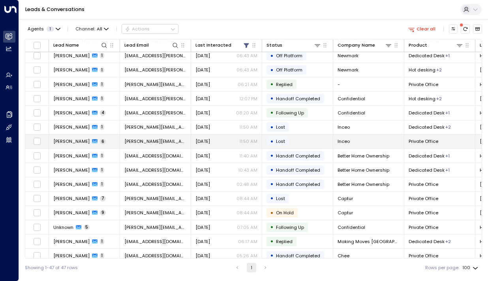
scroll to position [341, 0]
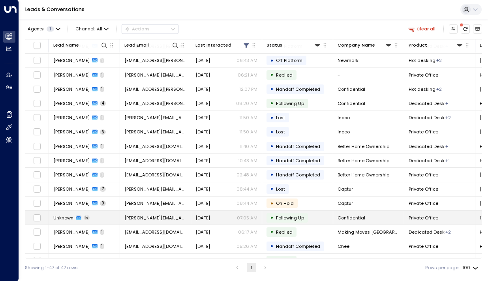
click at [69, 221] on td "Unknown 5" at bounding box center [84, 218] width 71 height 14
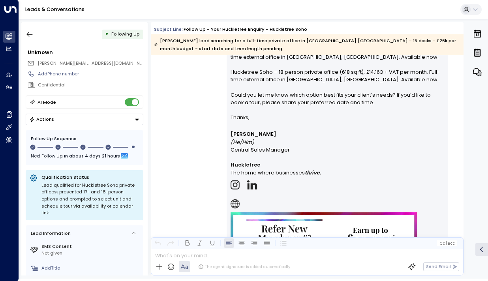
scroll to position [940, 0]
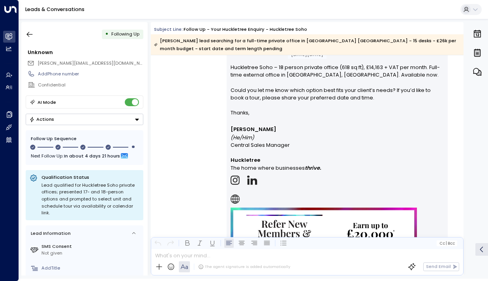
click at [485, 178] on div "0" at bounding box center [476, 148] width 21 height 253
click at [26, 32] on icon "button" at bounding box center [30, 34] width 8 height 8
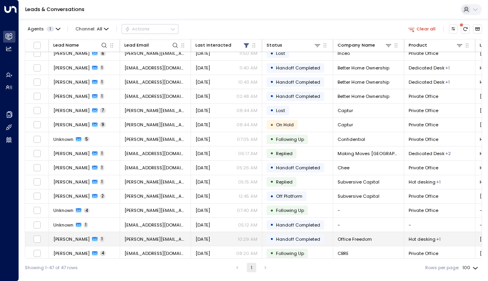
scroll to position [415, 0]
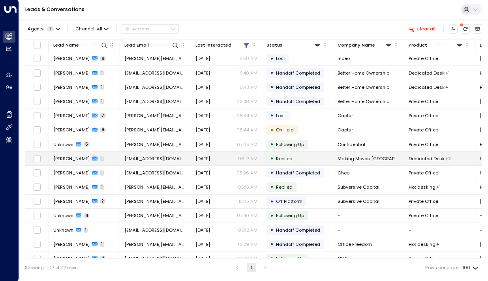
click at [67, 157] on span "[PERSON_NAME]" at bounding box center [71, 158] width 36 height 6
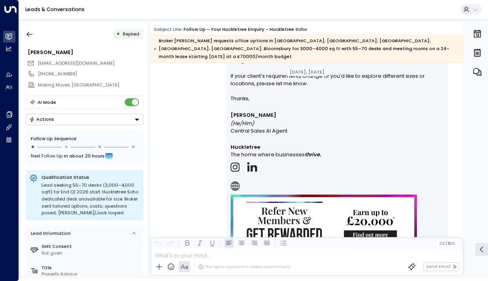
scroll to position [1306, 0]
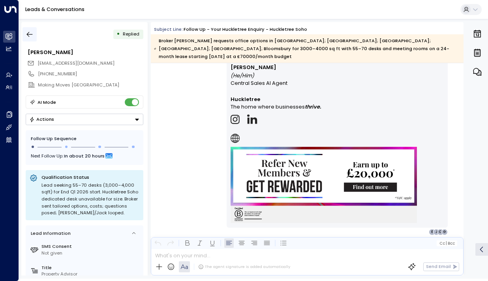
click at [30, 34] on icon "button" at bounding box center [30, 34] width 6 height 5
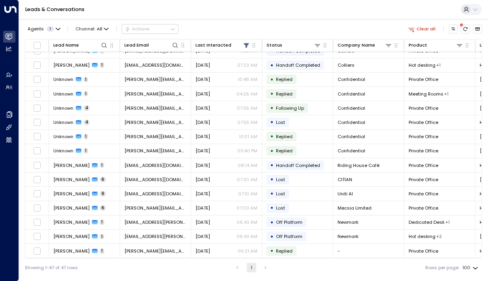
scroll to position [467, 0]
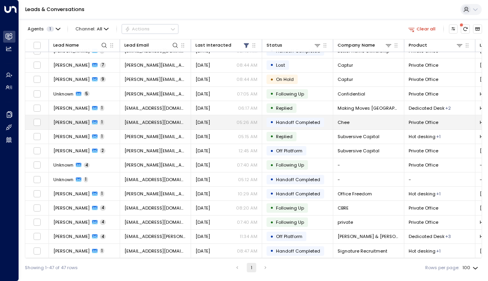
click at [75, 124] on span "[PERSON_NAME]" at bounding box center [71, 122] width 36 height 6
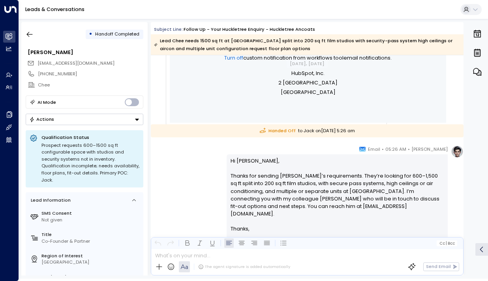
scroll to position [377, 0]
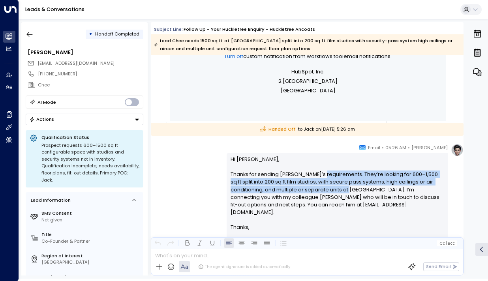
drag, startPoint x: 323, startPoint y: 173, endPoint x: 325, endPoint y: 195, distance: 22.2
click at [325, 195] on p "Hi [PERSON_NAME], Thanks for sending Chee’s requirements. They’re looking for 6…" at bounding box center [337, 189] width 214 height 68
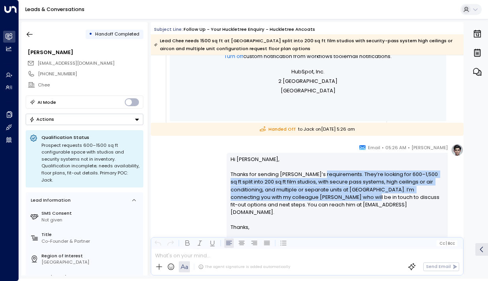
click at [325, 195] on p "Hi [PERSON_NAME], Thanks for sending Chee’s requirements. They’re looking for 6…" at bounding box center [337, 189] width 214 height 68
drag, startPoint x: 307, startPoint y: 195, endPoint x: 301, endPoint y: 177, distance: 19.0
click at [301, 177] on p "Hi [PERSON_NAME], Thanks for sending Chee’s requirements. They’re looking for 6…" at bounding box center [337, 189] width 214 height 68
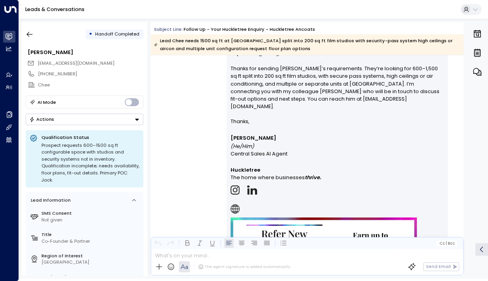
scroll to position [483, 0]
click at [29, 34] on icon "button" at bounding box center [30, 34] width 8 height 8
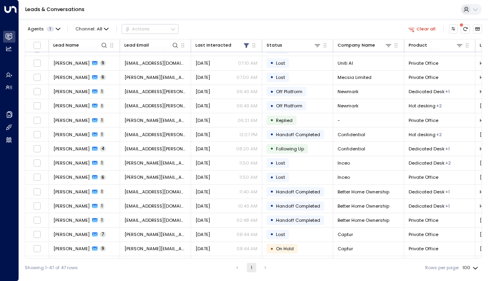
scroll to position [467, 0]
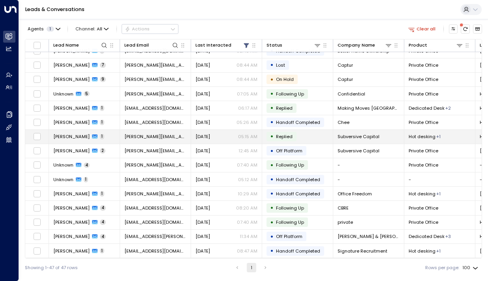
click at [87, 138] on td "[PERSON_NAME] 1" at bounding box center [84, 137] width 71 height 14
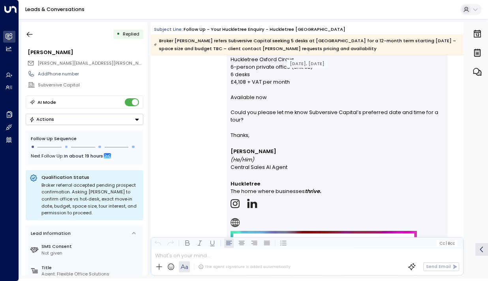
scroll to position [490, 0]
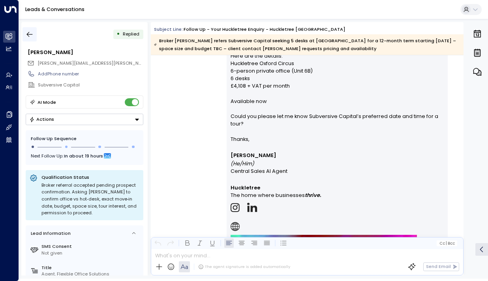
click at [32, 32] on icon "button" at bounding box center [30, 34] width 8 height 8
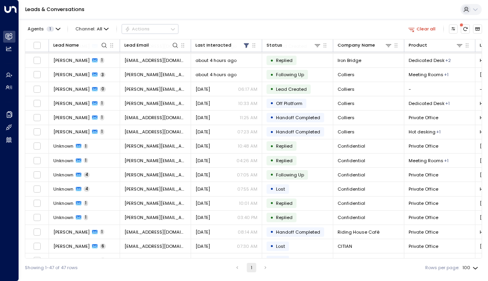
scroll to position [467, 0]
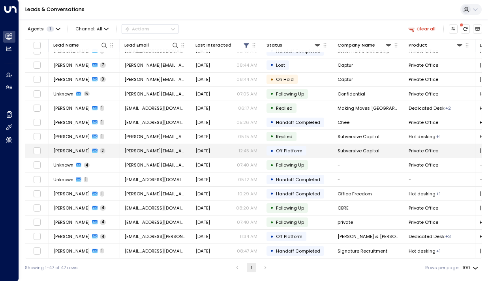
click at [55, 144] on td "[PERSON_NAME] 2" at bounding box center [84, 151] width 71 height 14
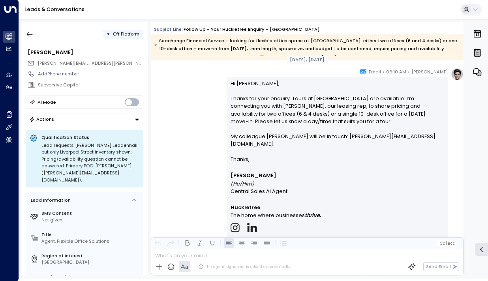
scroll to position [469, 0]
click at [27, 40] on button "button" at bounding box center [29, 34] width 14 height 14
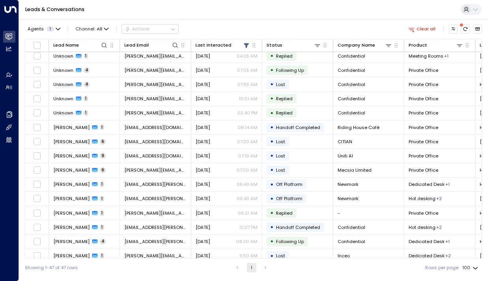
scroll to position [467, 0]
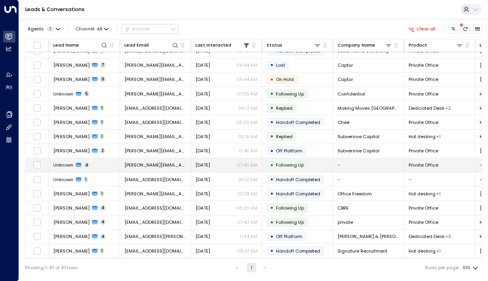
click at [70, 164] on span "Unknown" at bounding box center [63, 165] width 20 height 6
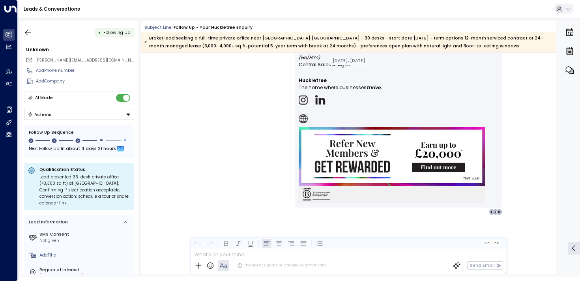
scroll to position [1928, 0]
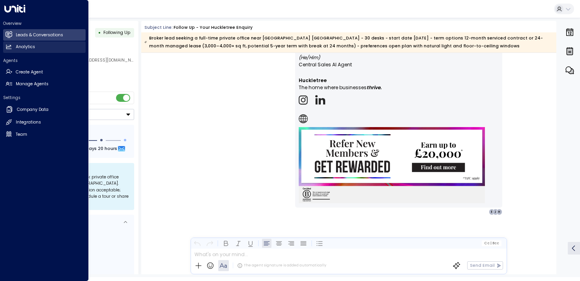
click at [13, 50] on link "Analytics Analytics" at bounding box center [44, 46] width 82 height 11
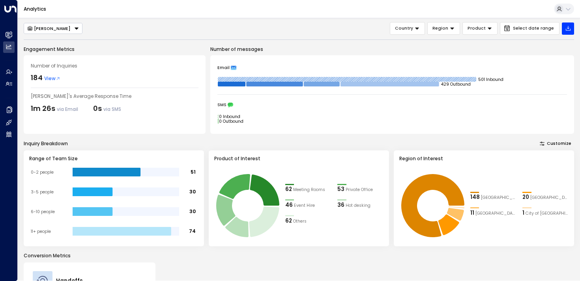
click at [61, 32] on button "[PERSON_NAME]" at bounding box center [53, 28] width 59 height 11
click at [50, 41] on li "[PERSON_NAME]" at bounding box center [53, 41] width 58 height 11
click at [62, 28] on button "[PERSON_NAME]" at bounding box center [53, 28] width 59 height 11
click at [59, 48] on li "[PERSON_NAME]" at bounding box center [53, 52] width 58 height 11
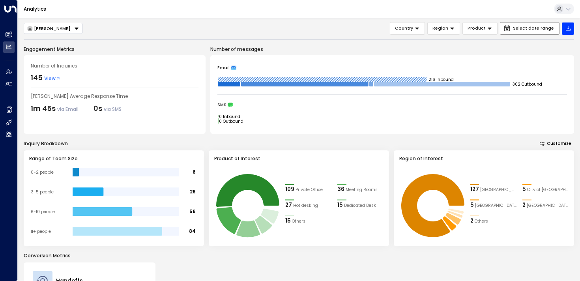
click at [541, 31] on span "Select date range" at bounding box center [533, 28] width 41 height 5
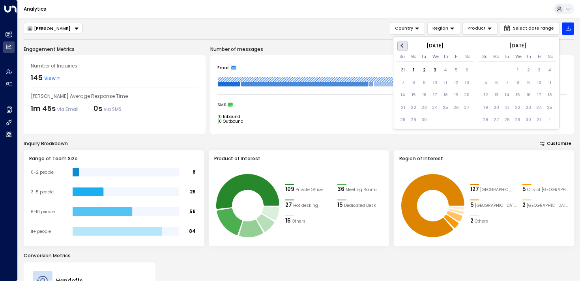
click at [405, 46] on button "Previous Month" at bounding box center [402, 46] width 10 height 10
click at [456, 69] on div "1" at bounding box center [456, 70] width 11 height 11
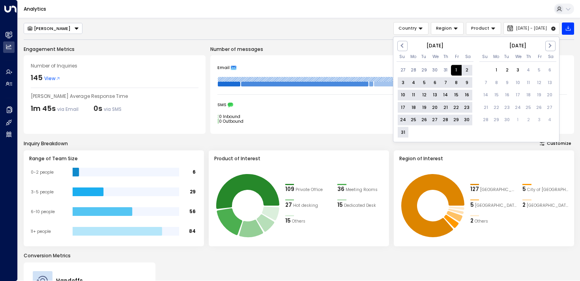
click at [404, 131] on div "31" at bounding box center [403, 132] width 11 height 11
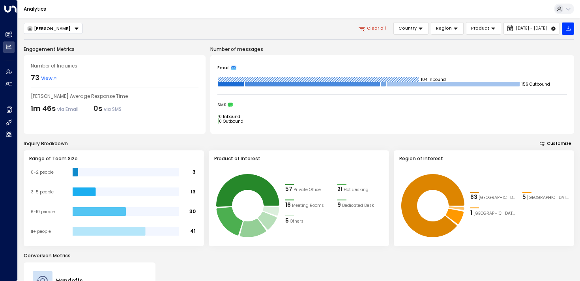
click at [48, 28] on div "[PERSON_NAME]" at bounding box center [49, 29] width 44 height 6
click at [42, 43] on li "[PERSON_NAME]" at bounding box center [53, 41] width 58 height 11
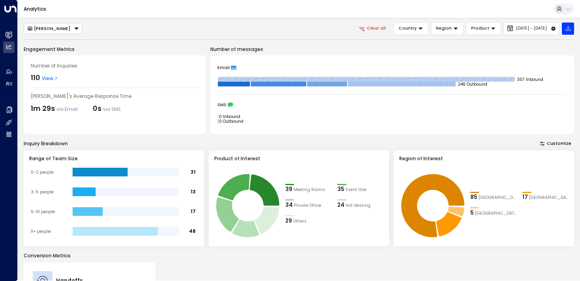
click at [46, 29] on button "[PERSON_NAME]" at bounding box center [53, 28] width 59 height 11
click at [45, 44] on li "[PERSON_NAME]" at bounding box center [53, 41] width 58 height 11
click at [47, 28] on button "[PERSON_NAME]" at bounding box center [53, 28] width 59 height 11
click at [43, 49] on span "[PERSON_NAME]" at bounding box center [45, 52] width 37 height 6
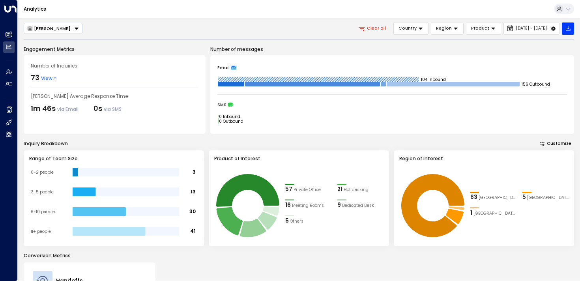
click at [49, 29] on div "[PERSON_NAME]" at bounding box center [49, 29] width 44 height 6
click at [45, 42] on li "[PERSON_NAME]" at bounding box center [53, 41] width 58 height 11
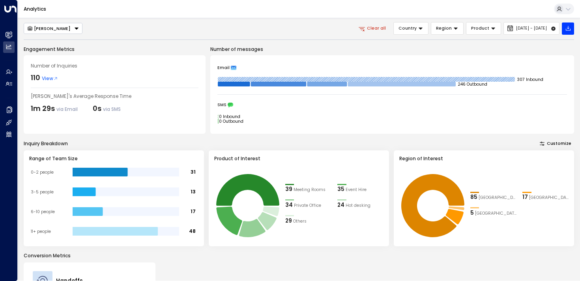
click at [45, 30] on button "[PERSON_NAME]" at bounding box center [53, 28] width 59 height 11
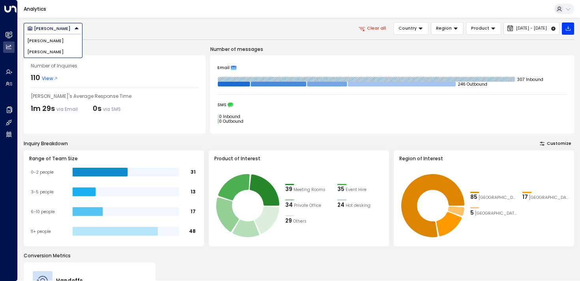
click at [42, 51] on span "[PERSON_NAME]" at bounding box center [45, 52] width 37 height 6
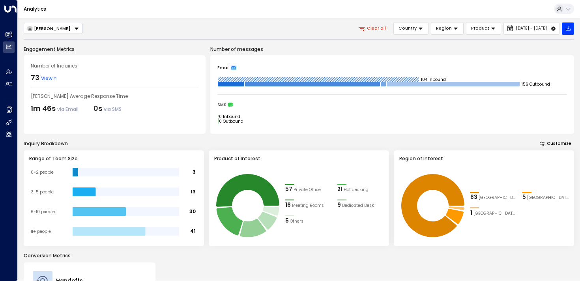
click at [72, 31] on button "[PERSON_NAME]" at bounding box center [53, 28] width 59 height 11
click at [61, 49] on li "[PERSON_NAME]" at bounding box center [53, 52] width 58 height 11
click at [57, 34] on button "[PERSON_NAME]" at bounding box center [53, 28] width 59 height 11
click at [50, 39] on li "[PERSON_NAME]" at bounding box center [53, 41] width 58 height 11
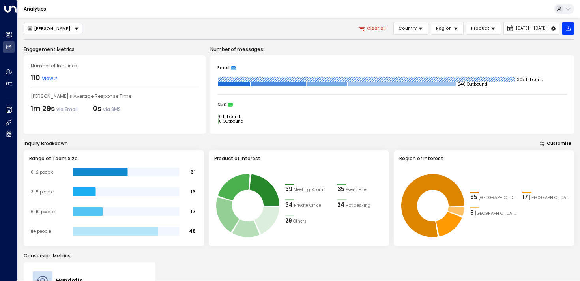
click at [551, 140] on button "Customize" at bounding box center [555, 144] width 37 height 8
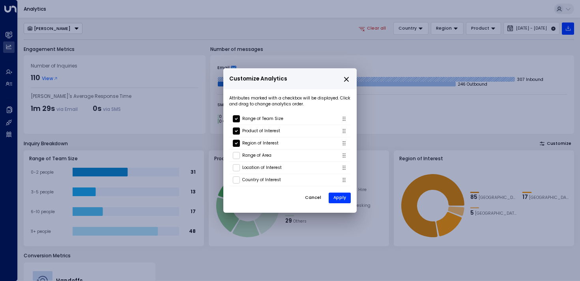
click at [346, 86] on h2 "Customize Analytics" at bounding box center [289, 78] width 133 height 21
click at [342, 80] on p "Customize Analytics" at bounding box center [290, 78] width 122 height 11
click at [344, 80] on icon "close" at bounding box center [346, 79] width 7 height 7
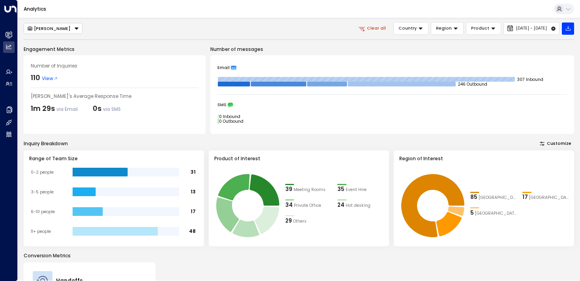
scroll to position [118, 0]
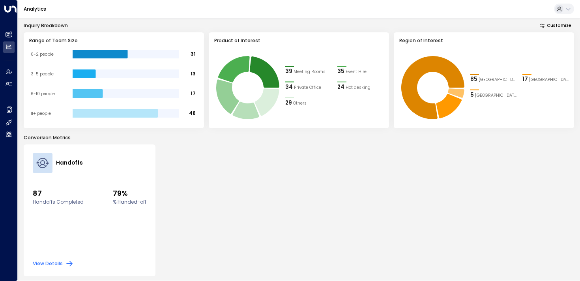
click at [64, 264] on button "View Details" at bounding box center [53, 264] width 41 height 8
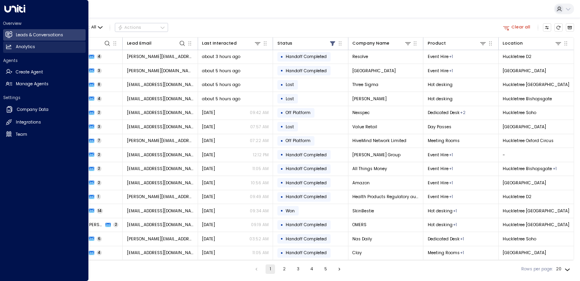
click at [7, 47] on icon at bounding box center [8, 47] width 5 height 4
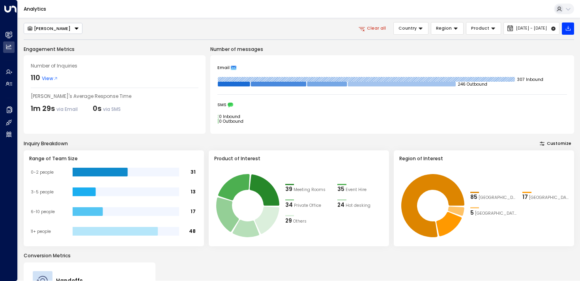
click at [48, 27] on button "[PERSON_NAME]" at bounding box center [53, 28] width 59 height 11
click at [44, 49] on span "[PERSON_NAME]" at bounding box center [45, 52] width 37 height 6
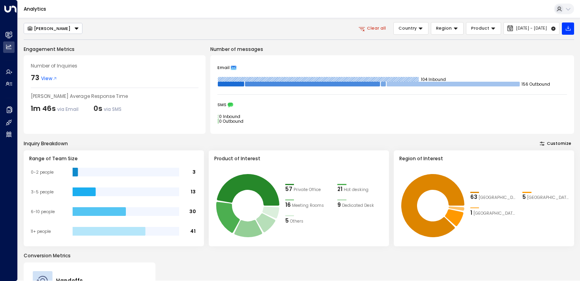
click at [39, 31] on button "[PERSON_NAME]" at bounding box center [53, 28] width 59 height 11
click at [39, 44] on li "[PERSON_NAME]" at bounding box center [53, 41] width 58 height 11
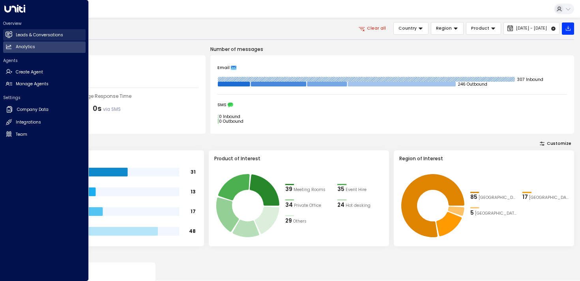
click at [22, 36] on h2 "Leads & Conversations" at bounding box center [39, 35] width 47 height 6
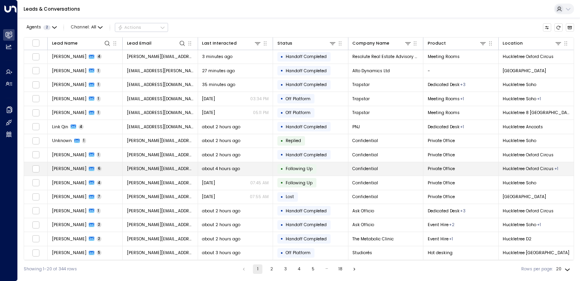
scroll to position [72, 0]
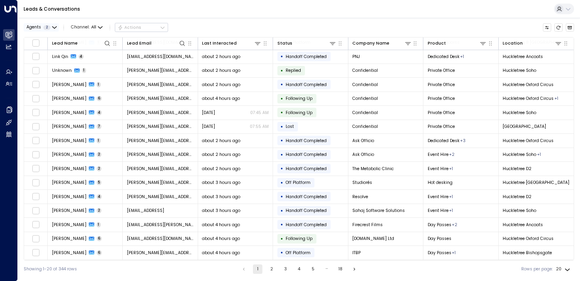
click at [41, 26] on div "Agents 2" at bounding box center [38, 27] width 24 height 5
click at [212, 25] on div at bounding box center [290, 140] width 580 height 281
click at [30, 23] on button "Agents 1" at bounding box center [41, 27] width 35 height 8
click at [103, 64] on button "Apply" at bounding box center [101, 63] width 17 height 8
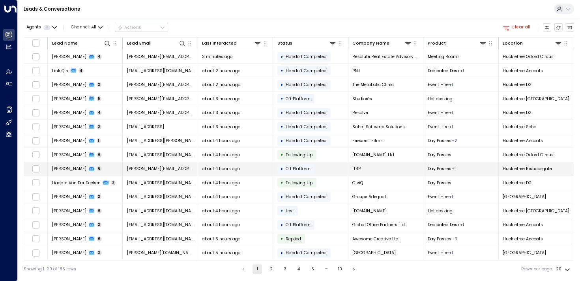
scroll to position [72, 0]
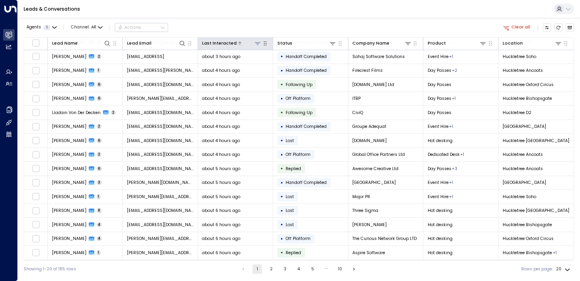
click at [228, 43] on div "Last Interacted" at bounding box center [219, 43] width 35 height 7
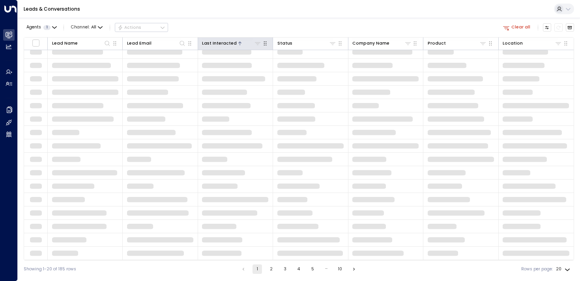
click at [241, 42] on div at bounding box center [249, 42] width 24 height 7
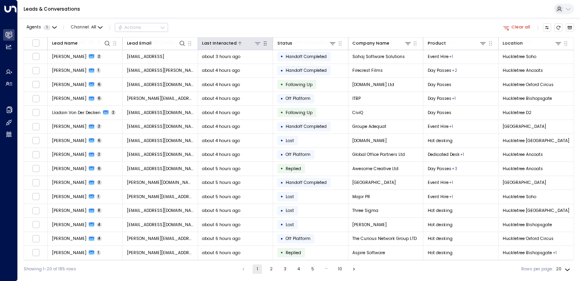
click at [249, 43] on div at bounding box center [249, 42] width 24 height 7
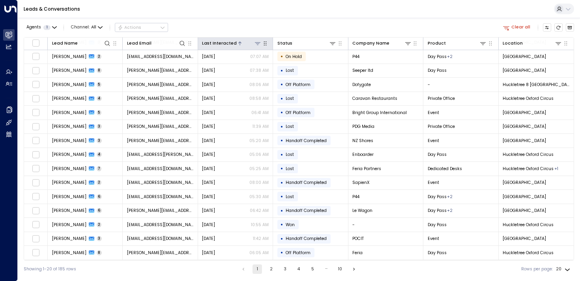
click at [238, 42] on icon at bounding box center [240, 43] width 5 height 5
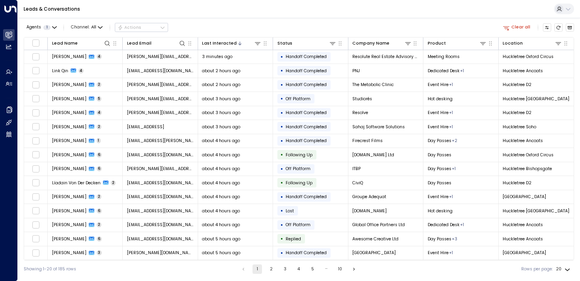
scroll to position [72, 0]
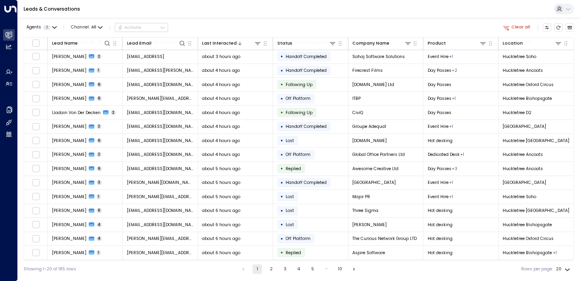
click at [270, 277] on div "Showing 1-20 of 185 rows 1 2 3 4 5 … 10 Rows per page: 20 **" at bounding box center [299, 268] width 551 height 17
click at [270, 268] on button "2" at bounding box center [270, 268] width 9 height 9
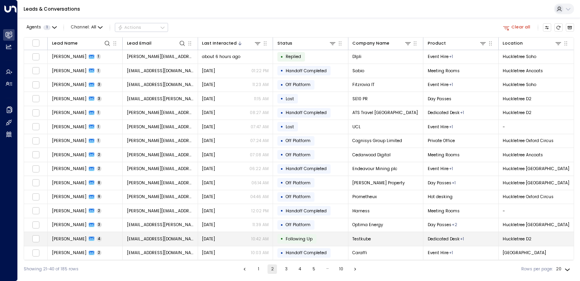
scroll to position [72, 0]
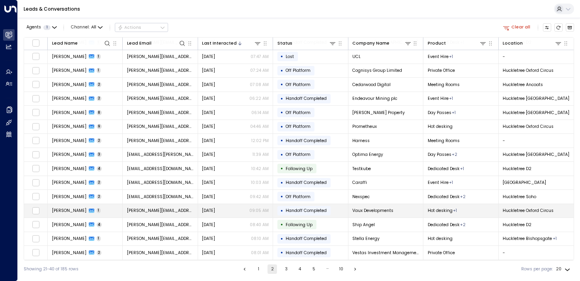
click at [60, 208] on span "[PERSON_NAME]" at bounding box center [69, 211] width 34 height 6
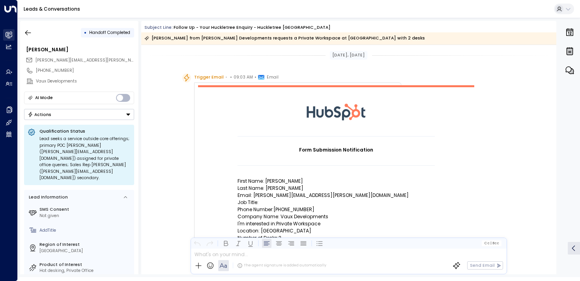
click at [9, 36] on icon at bounding box center [9, 34] width 6 height 5
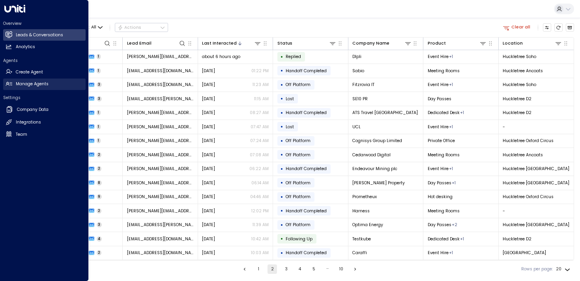
click at [16, 85] on h2 "Manage Agents" at bounding box center [32, 84] width 33 height 6
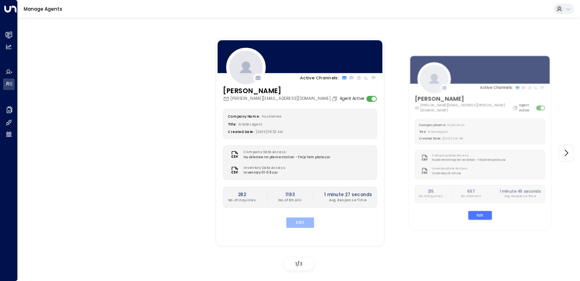
click at [294, 221] on button "Edit" at bounding box center [300, 222] width 28 height 10
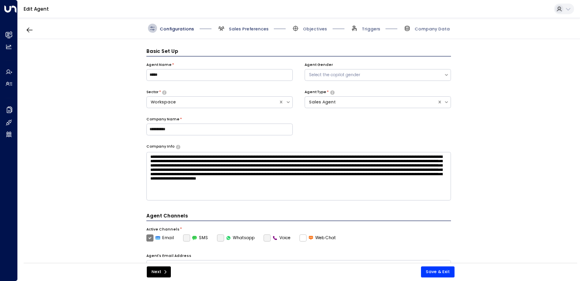
click at [239, 28] on span "Sales Preferences" at bounding box center [249, 29] width 40 height 6
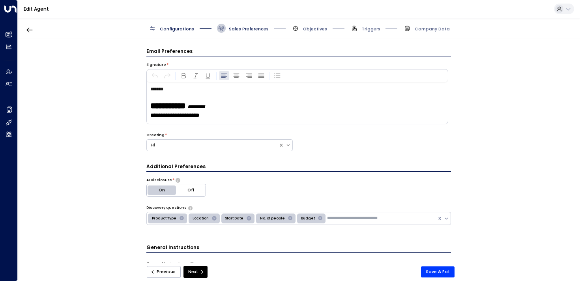
click at [307, 30] on span "Objectives" at bounding box center [315, 29] width 24 height 6
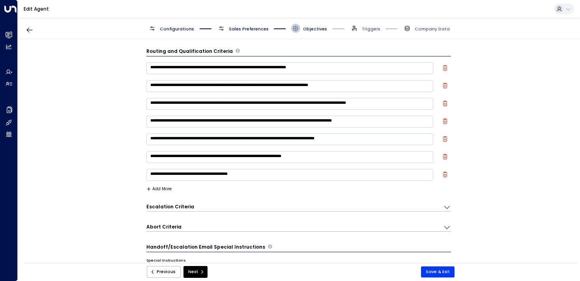
click at [362, 30] on span "Triggers" at bounding box center [365, 28] width 30 height 9
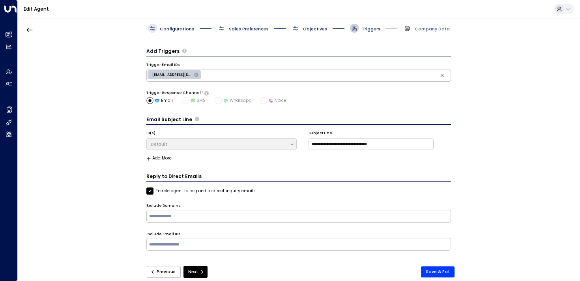
click at [152, 27] on icon at bounding box center [152, 28] width 6 height 6
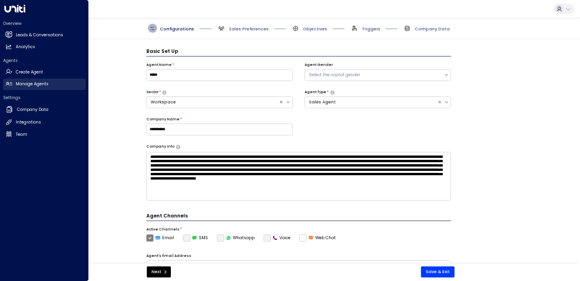
click at [19, 85] on h2 "Manage Agents" at bounding box center [32, 84] width 33 height 6
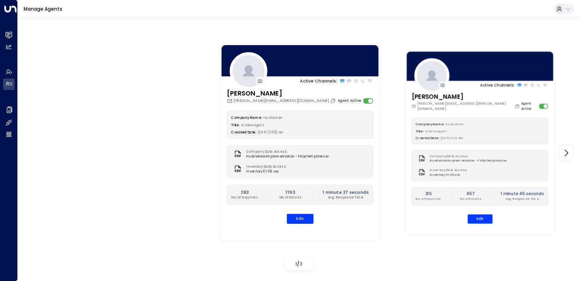
click at [437, 56] on div at bounding box center [429, 69] width 30 height 36
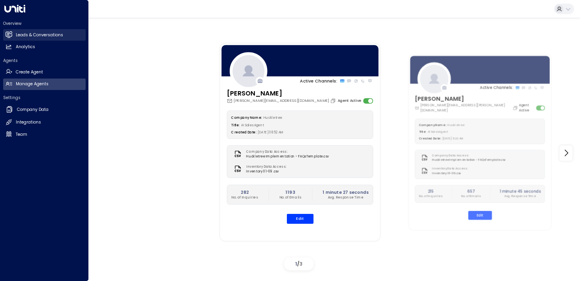
click at [11, 37] on icon at bounding box center [9, 34] width 7 height 7
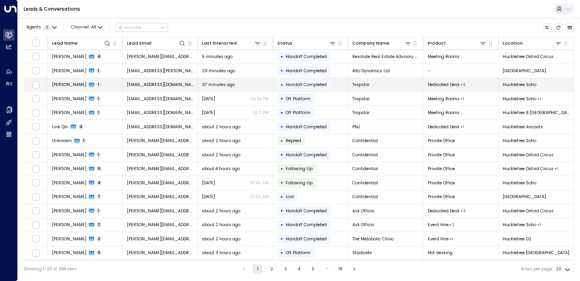
click at [61, 87] on span "[PERSON_NAME]" at bounding box center [69, 85] width 34 height 6
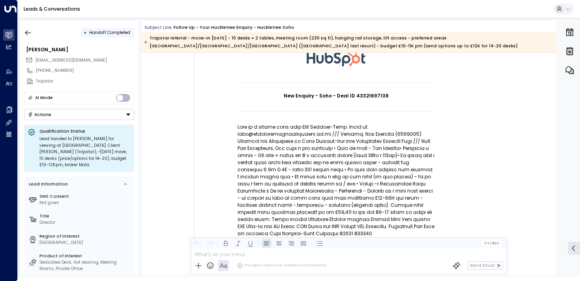
scroll to position [64, 0]
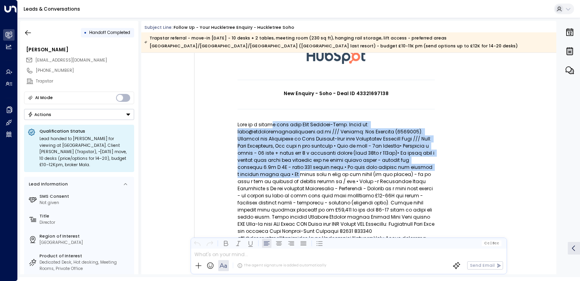
drag, startPoint x: 269, startPoint y: 127, endPoint x: 272, endPoint y: 188, distance: 60.4
click at [272, 187] on p at bounding box center [336, 181] width 197 height 121
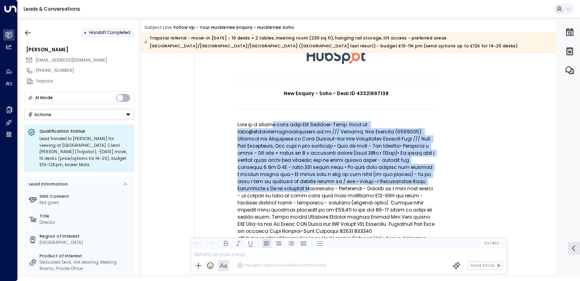
click at [272, 188] on p at bounding box center [336, 181] width 197 height 121
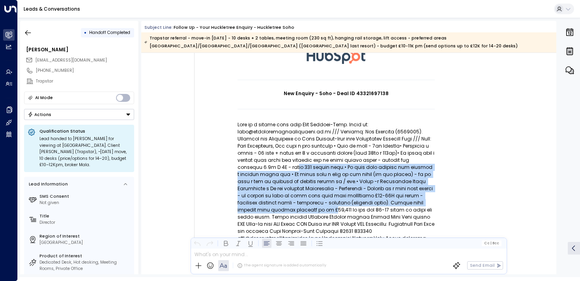
drag, startPoint x: 276, startPoint y: 209, endPoint x: 276, endPoint y: 169, distance: 40.3
click at [276, 169] on p at bounding box center [336, 181] width 197 height 121
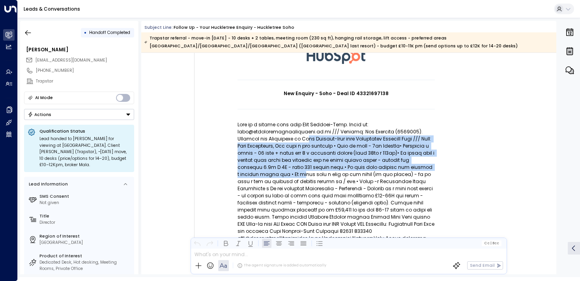
drag, startPoint x: 276, startPoint y: 140, endPoint x: 279, endPoint y: 198, distance: 58.5
click at [279, 198] on p at bounding box center [336, 181] width 197 height 121
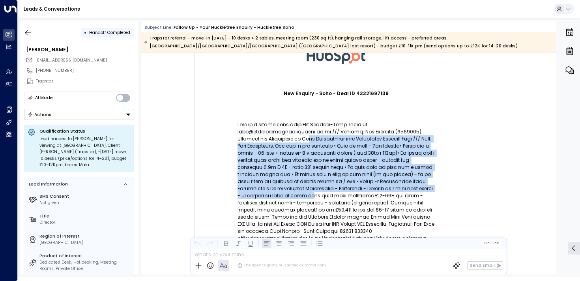
click at [279, 198] on p at bounding box center [336, 181] width 197 height 121
drag, startPoint x: 279, startPoint y: 198, endPoint x: 277, endPoint y: 145, distance: 52.9
click at [277, 145] on p at bounding box center [336, 181] width 197 height 121
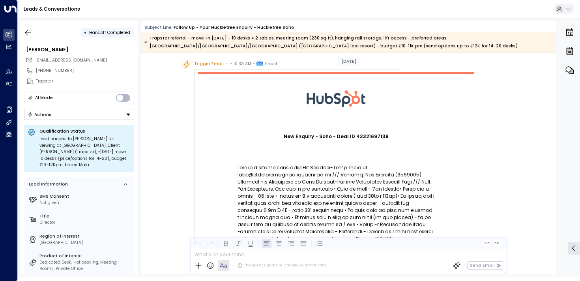
scroll to position [0, 0]
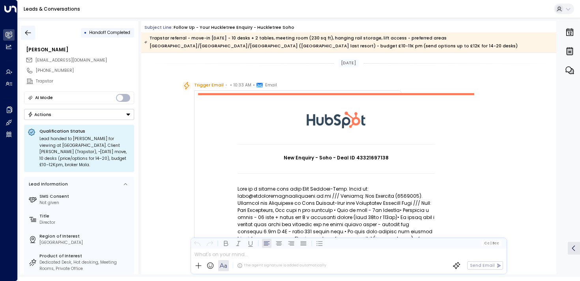
click at [23, 35] on button "button" at bounding box center [28, 33] width 14 height 14
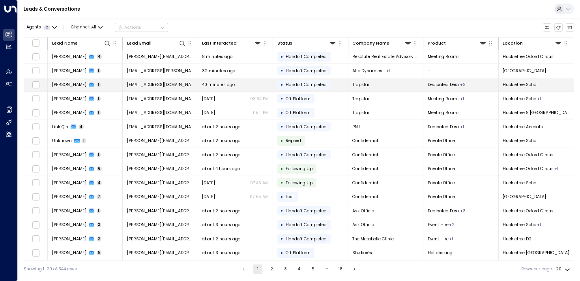
click at [73, 86] on span "[PERSON_NAME]" at bounding box center [69, 85] width 34 height 6
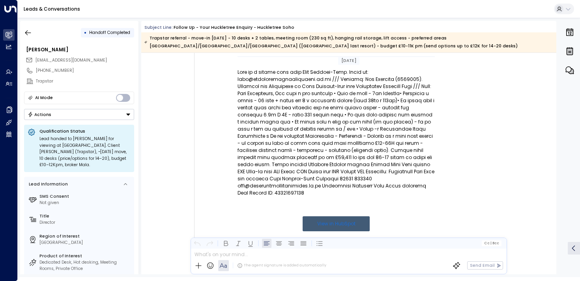
scroll to position [118, 0]
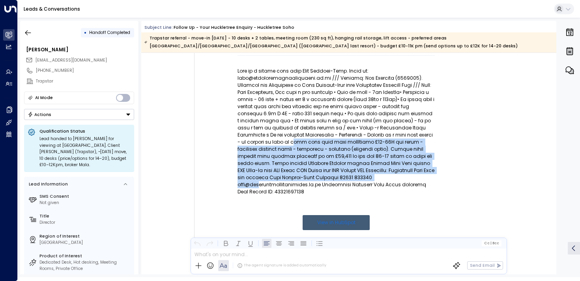
drag, startPoint x: 260, startPoint y: 182, endPoint x: 260, endPoint y: 137, distance: 45.8
click at [260, 137] on p at bounding box center [336, 127] width 197 height 121
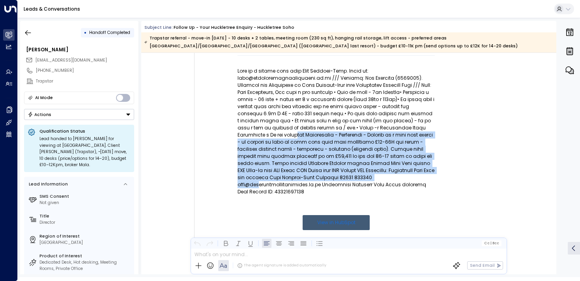
click at [260, 137] on p at bounding box center [336, 127] width 197 height 121
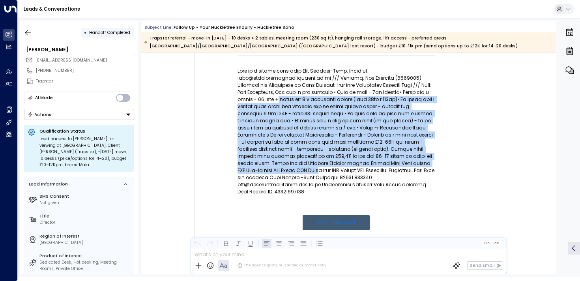
drag, startPoint x: 260, startPoint y: 96, endPoint x: 274, endPoint y: 168, distance: 72.8
click at [274, 168] on p at bounding box center [336, 127] width 197 height 121
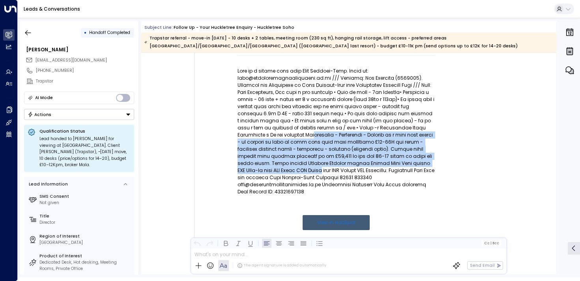
drag, startPoint x: 276, startPoint y: 168, endPoint x: 276, endPoint y: 137, distance: 31.2
click at [276, 137] on p at bounding box center [336, 127] width 197 height 121
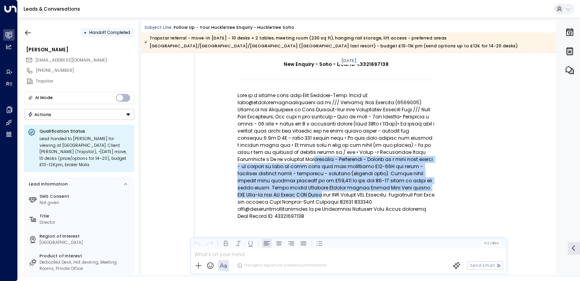
scroll to position [92, 0]
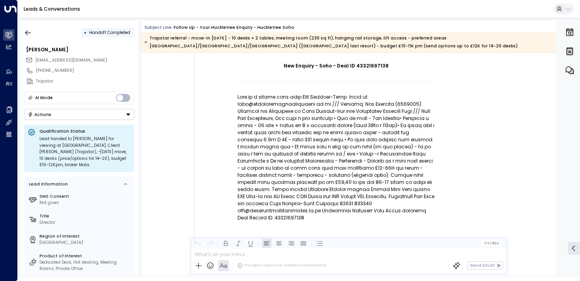
click at [276, 137] on p at bounding box center [336, 154] width 197 height 121
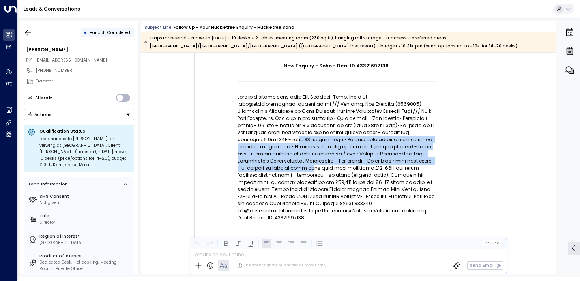
drag, startPoint x: 276, startPoint y: 137, endPoint x: 276, endPoint y: 169, distance: 32.0
click at [276, 169] on p at bounding box center [336, 154] width 197 height 121
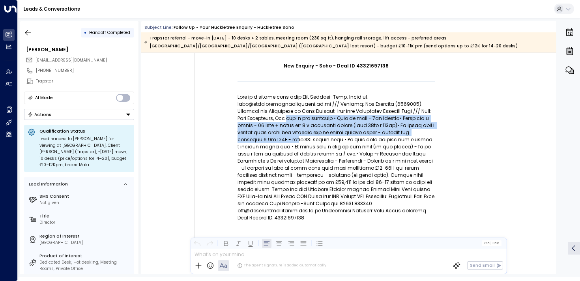
drag, startPoint x: 275, startPoint y: 120, endPoint x: 275, endPoint y: 137, distance: 17.4
click at [275, 137] on p at bounding box center [336, 154] width 197 height 121
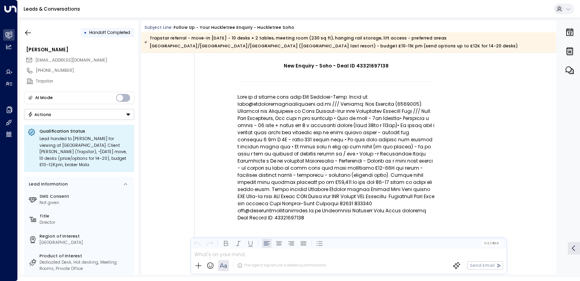
click at [279, 111] on p at bounding box center [336, 154] width 197 height 121
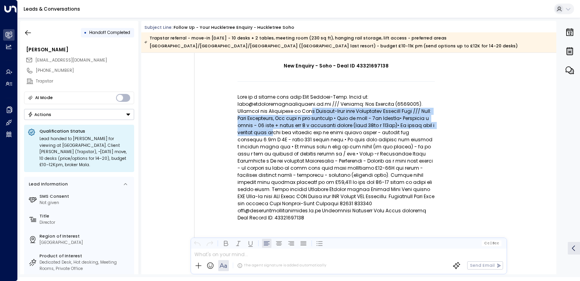
drag, startPoint x: 279, startPoint y: 111, endPoint x: 278, endPoint y: 133, distance: 22.5
click at [278, 133] on p at bounding box center [336, 154] width 197 height 121
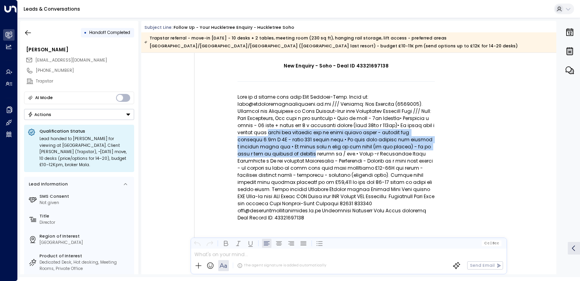
drag, startPoint x: 278, startPoint y: 133, endPoint x: 278, endPoint y: 152, distance: 19.3
click at [278, 152] on p at bounding box center [336, 154] width 197 height 121
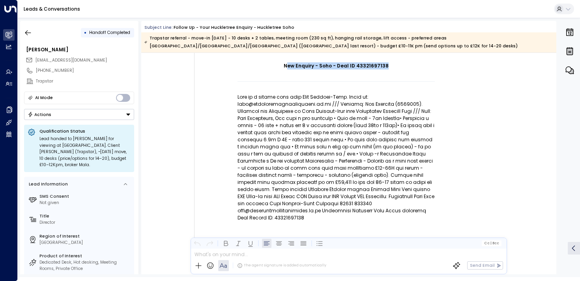
drag, startPoint x: 289, startPoint y: 65, endPoint x: 330, endPoint y: 78, distance: 43.2
click at [330, 78] on td "New Enquiry - Soho - Deal ID 43321697138" at bounding box center [336, 75] width 197 height 35
click at [330, 78] on td at bounding box center [336, 75] width 197 height 12
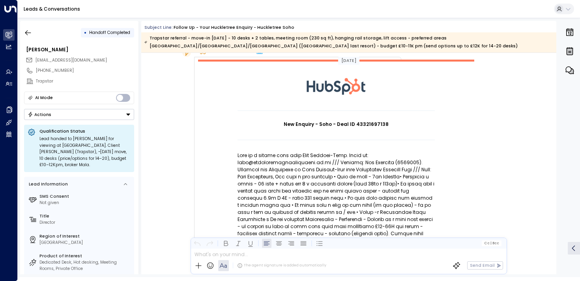
scroll to position [32, 0]
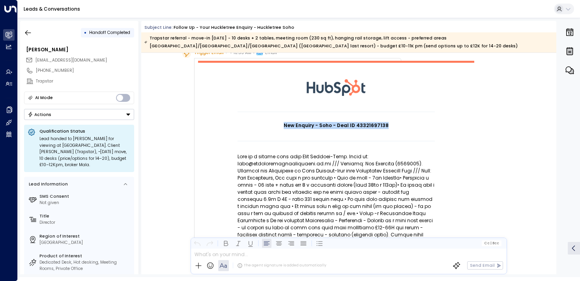
drag, startPoint x: 281, startPoint y: 120, endPoint x: 347, endPoint y: 133, distance: 67.4
click at [347, 133] on td "New Enquiry - Soho - Deal ID 43321697138" at bounding box center [336, 135] width 197 height 35
drag, startPoint x: 345, startPoint y: 132, endPoint x: 330, endPoint y: 132, distance: 14.2
click at [332, 132] on td at bounding box center [336, 135] width 197 height 12
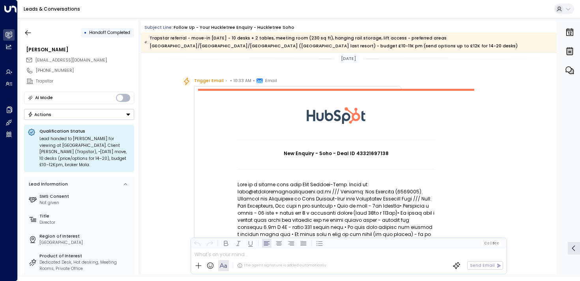
scroll to position [0, 0]
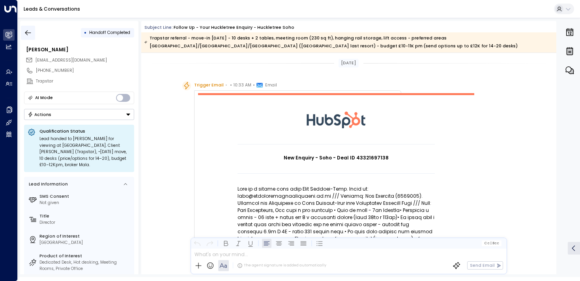
click at [32, 39] on button "button" at bounding box center [28, 33] width 14 height 14
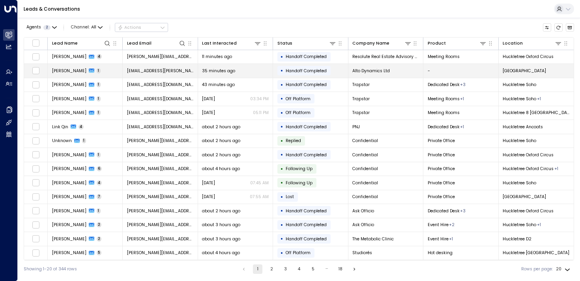
click at [61, 72] on span "[PERSON_NAME]" at bounding box center [69, 71] width 34 height 6
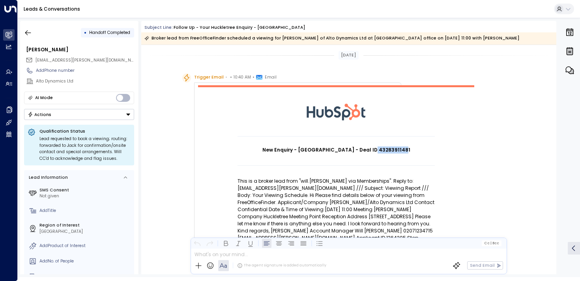
drag, startPoint x: 397, startPoint y: 150, endPoint x: 369, endPoint y: 150, distance: 28.8
click at [369, 150] on h1 "New Enquiry - [GEOGRAPHIC_DATA] - Deal ID 43283911481" at bounding box center [336, 149] width 197 height 7
copy h1 "43283911481"
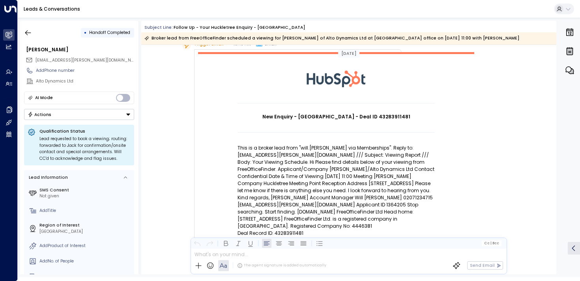
scroll to position [38, 0]
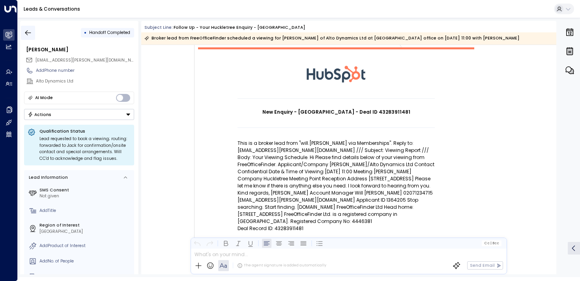
click at [31, 35] on icon "button" at bounding box center [28, 33] width 8 height 8
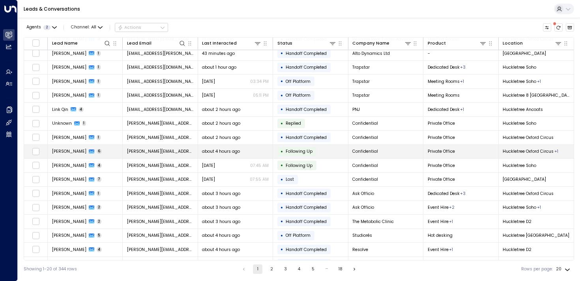
scroll to position [17, 0]
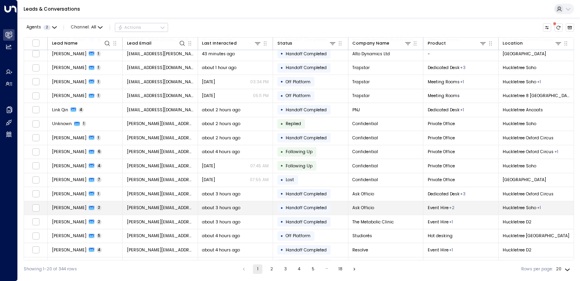
click at [67, 212] on td "[PERSON_NAME] 2" at bounding box center [85, 208] width 75 height 14
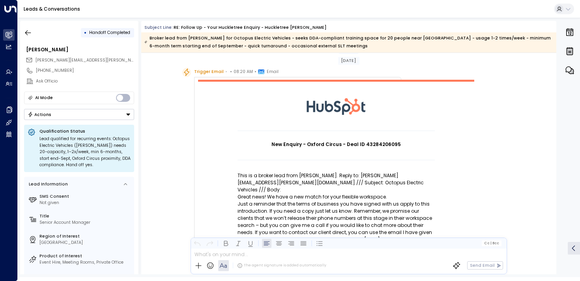
scroll to position [15, 0]
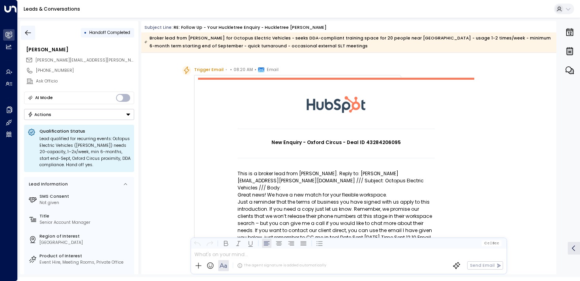
click at [26, 26] on button "button" at bounding box center [28, 33] width 14 height 14
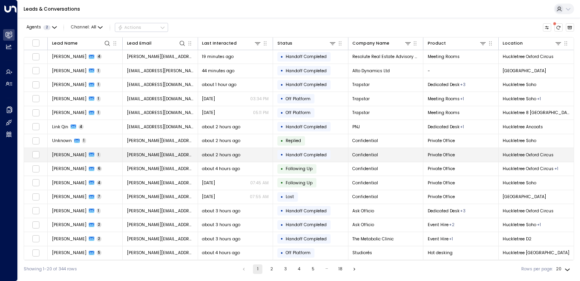
scroll to position [3, 0]
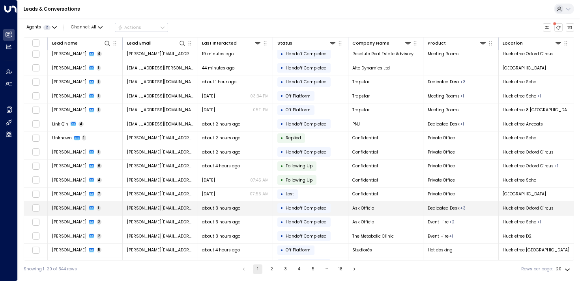
click at [67, 204] on td "[PERSON_NAME] 1" at bounding box center [85, 208] width 75 height 14
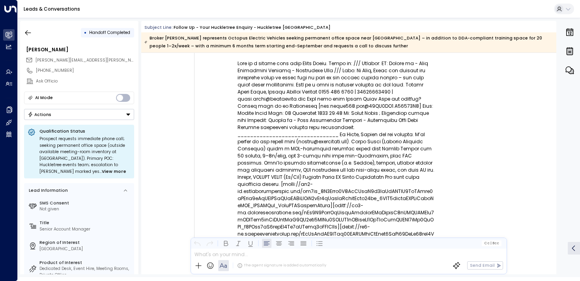
scroll to position [58, 0]
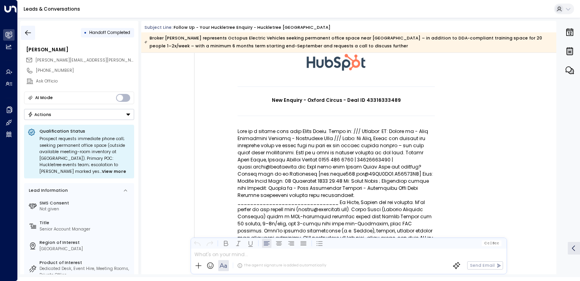
click at [26, 31] on icon "button" at bounding box center [28, 33] width 8 height 8
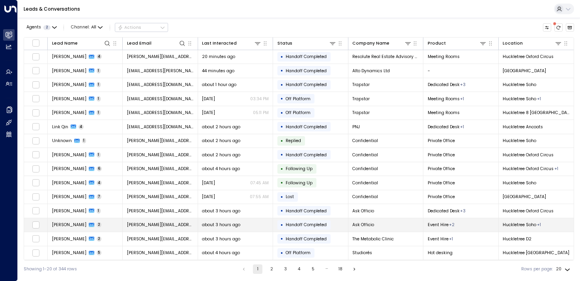
click at [71, 224] on span "[PERSON_NAME]" at bounding box center [69, 225] width 34 height 6
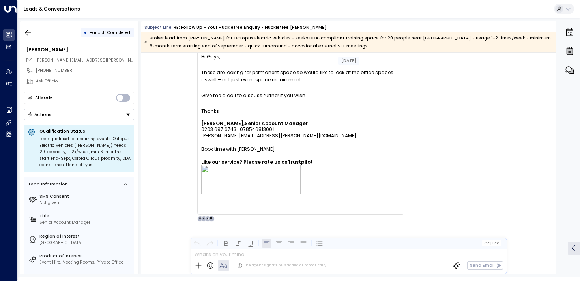
scroll to position [927, 0]
click at [28, 34] on icon "button" at bounding box center [28, 33] width 8 height 8
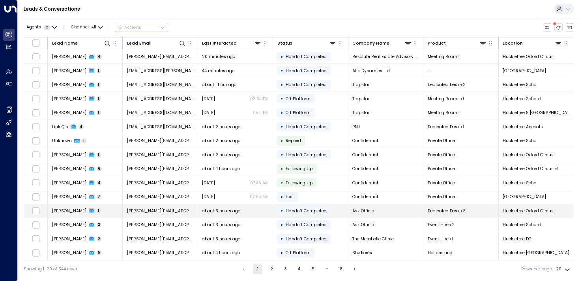
click at [62, 206] on td "[PERSON_NAME] 1" at bounding box center [85, 211] width 75 height 14
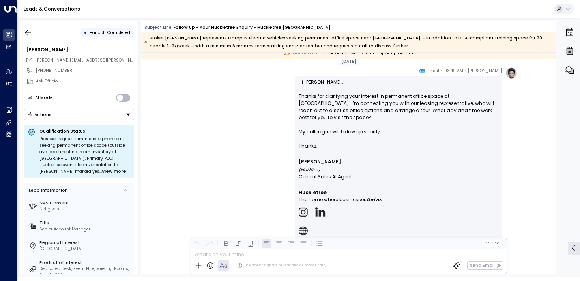
scroll to position [704, 0]
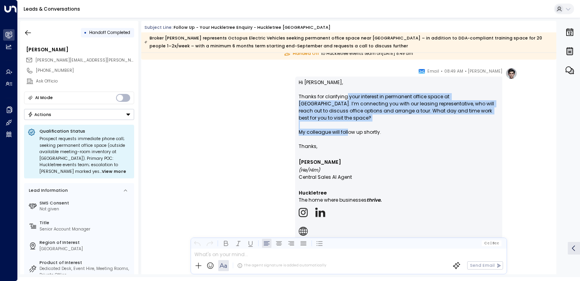
drag, startPoint x: 344, startPoint y: 98, endPoint x: 346, endPoint y: 127, distance: 29.7
click at [346, 127] on p "Hi [PERSON_NAME], Thanks for clarifying your interest in permanent office space…" at bounding box center [399, 111] width 200 height 64
drag, startPoint x: 360, startPoint y: 129, endPoint x: 335, endPoint y: 93, distance: 43.4
click at [335, 93] on p "Hi [PERSON_NAME], Thanks for clarifying your interest in permanent office space…" at bounding box center [399, 111] width 200 height 64
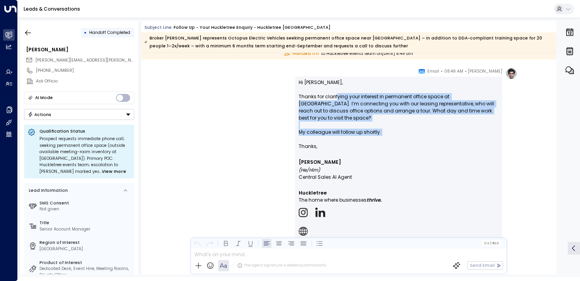
click at [335, 93] on p "Hi [PERSON_NAME], Thanks for clarifying your interest in permanent office space…" at bounding box center [399, 111] width 200 height 64
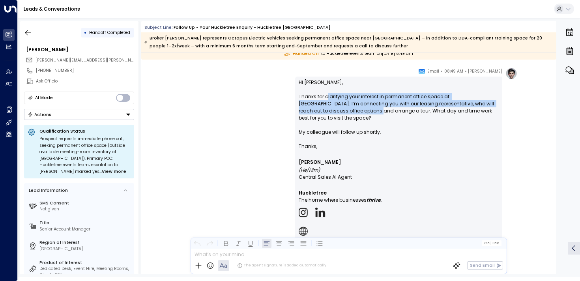
drag, startPoint x: 325, startPoint y: 97, endPoint x: 328, endPoint y: 108, distance: 11.3
click at [328, 108] on p "Hi [PERSON_NAME], Thanks for clarifying your interest in permanent office space…" at bounding box center [399, 111] width 200 height 64
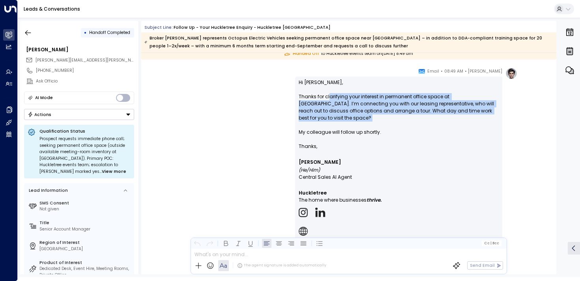
drag, startPoint x: 333, startPoint y: 115, endPoint x: 329, endPoint y: 95, distance: 20.3
click at [329, 95] on p "Hi [PERSON_NAME], Thanks for clarifying your interest in permanent office space…" at bounding box center [399, 111] width 200 height 64
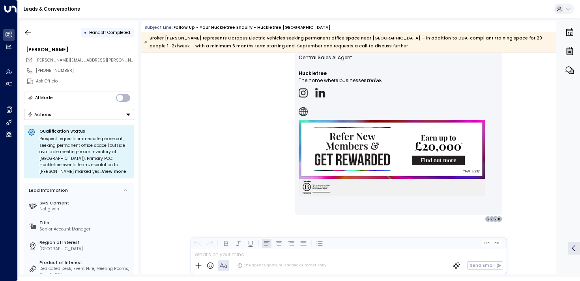
scroll to position [824, 0]
click at [29, 30] on icon "button" at bounding box center [28, 33] width 8 height 8
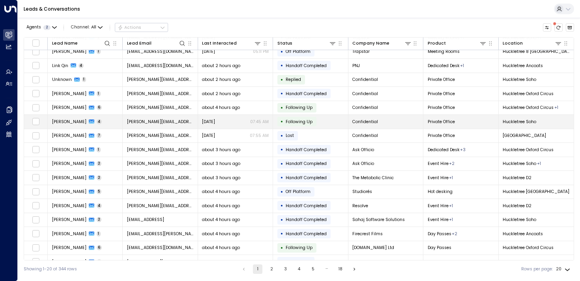
scroll to position [61, 0]
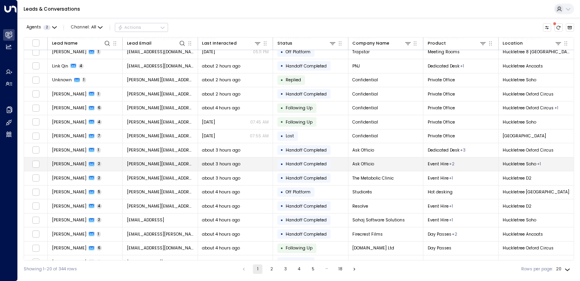
click at [64, 163] on span "[PERSON_NAME]" at bounding box center [69, 164] width 34 height 6
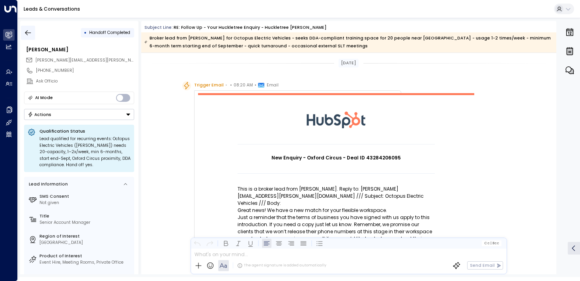
click at [34, 35] on button "button" at bounding box center [28, 33] width 14 height 14
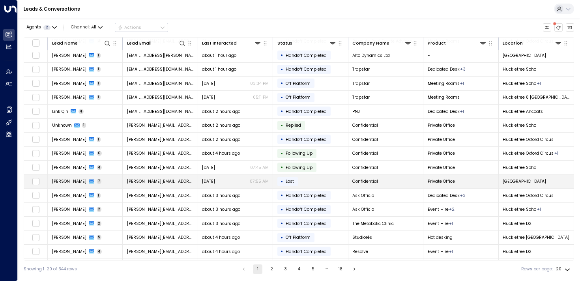
scroll to position [16, 0]
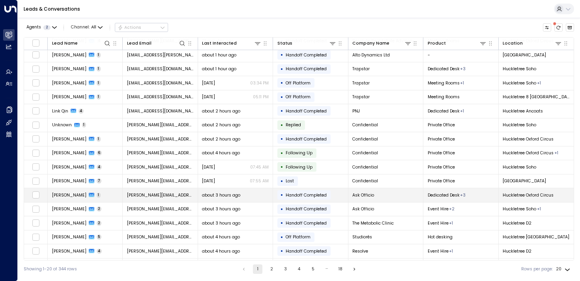
click at [71, 200] on td "[PERSON_NAME] 1" at bounding box center [85, 195] width 75 height 14
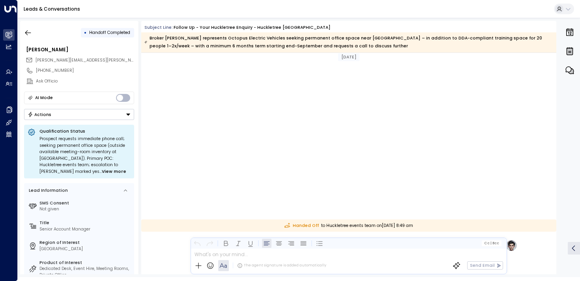
scroll to position [514, 0]
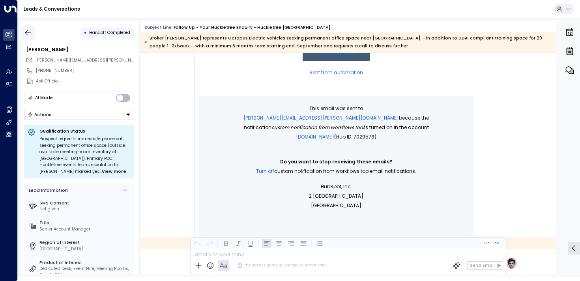
click at [33, 35] on button "button" at bounding box center [28, 33] width 14 height 14
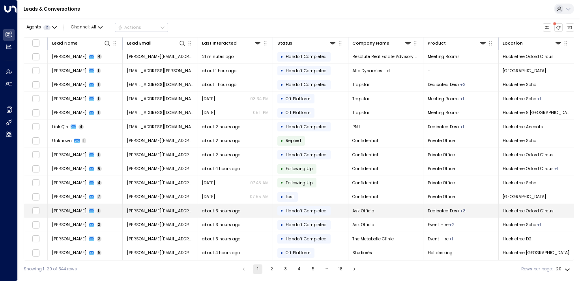
click at [61, 215] on td "[PERSON_NAME] 1" at bounding box center [85, 211] width 75 height 14
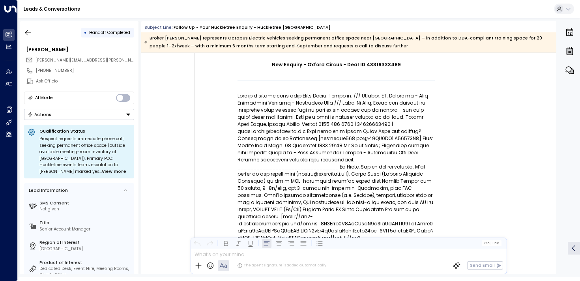
scroll to position [188, 0]
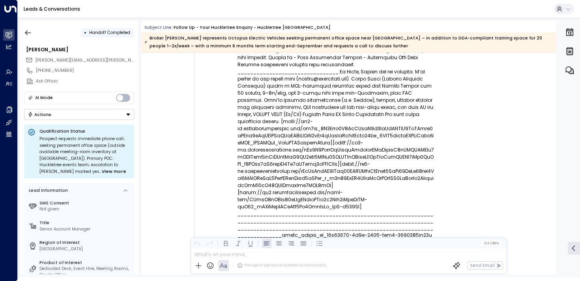
click at [36, 34] on div "• Handoff Completed" at bounding box center [79, 33] width 110 height 14
click at [31, 34] on icon "button" at bounding box center [28, 33] width 8 height 8
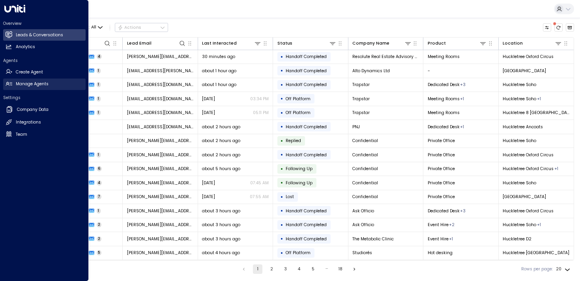
click at [15, 83] on link "Manage Agents Manage Agents" at bounding box center [44, 84] width 82 height 11
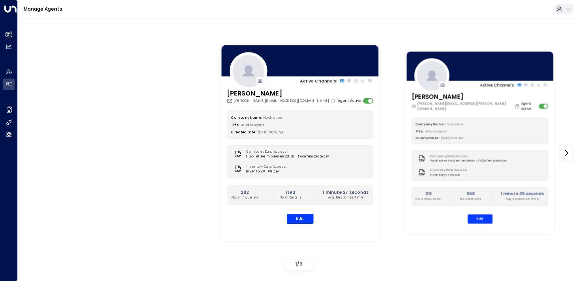
click at [467, 71] on div at bounding box center [480, 66] width 149 height 32
click at [472, 214] on button "Edit" at bounding box center [480, 218] width 25 height 9
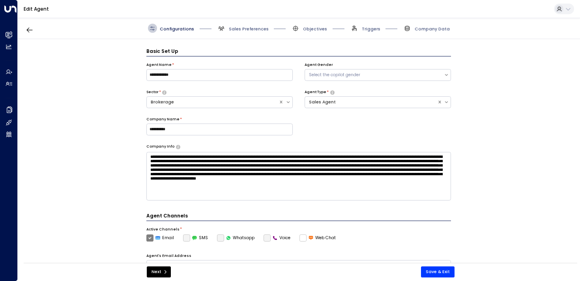
scroll to position [218, 0]
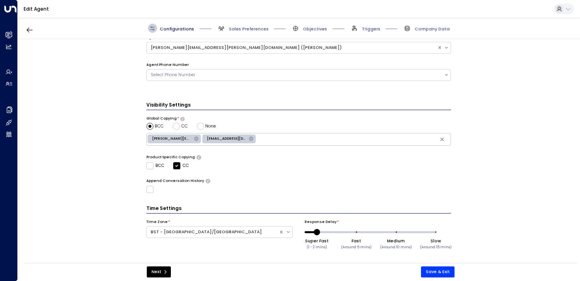
click at [276, 139] on input "text" at bounding box center [353, 140] width 193 height 10
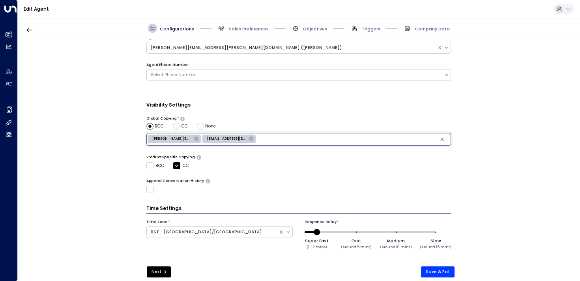
paste input "**********"
type input "**********"
click at [429, 268] on button "Save & Exit" at bounding box center [438, 271] width 34 height 11
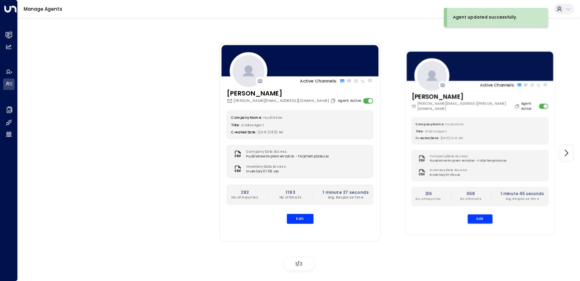
click at [481, 111] on div "[PERSON_NAME] [PERSON_NAME][EMAIL_ADDRESS][PERSON_NAME][DOMAIN_NAME] Agent Acti…" at bounding box center [480, 161] width 149 height 138
click at [463, 70] on div at bounding box center [480, 66] width 149 height 32
click at [476, 214] on button "Edit" at bounding box center [480, 218] width 25 height 9
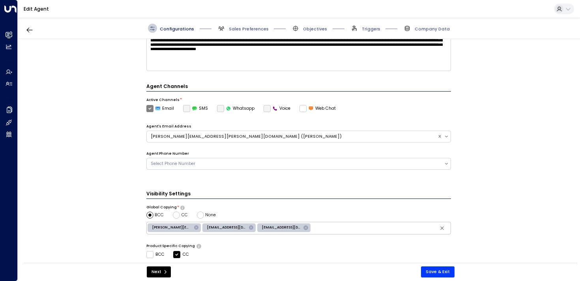
scroll to position [218, 0]
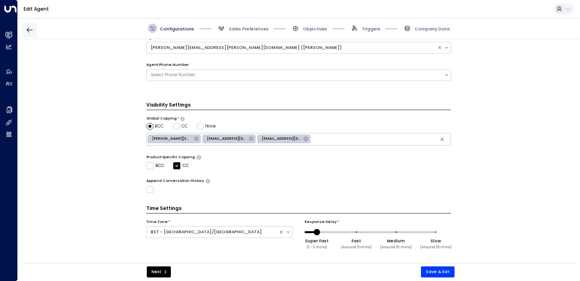
click at [35, 30] on button "button" at bounding box center [29, 30] width 14 height 14
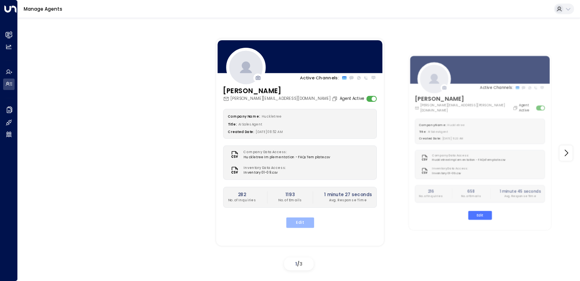
click at [296, 220] on button "Edit" at bounding box center [300, 222] width 28 height 10
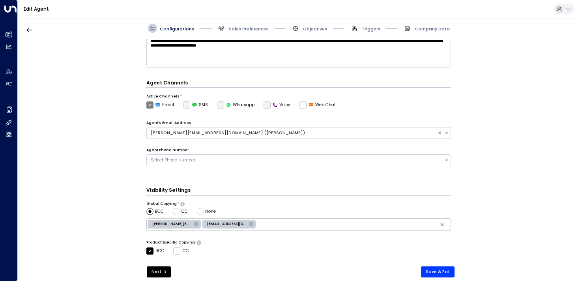
scroll to position [218, 0]
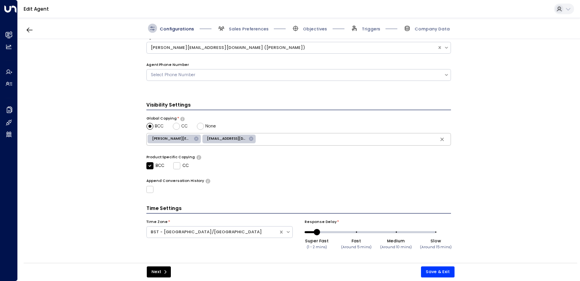
click at [274, 140] on input "text" at bounding box center [353, 140] width 193 height 10
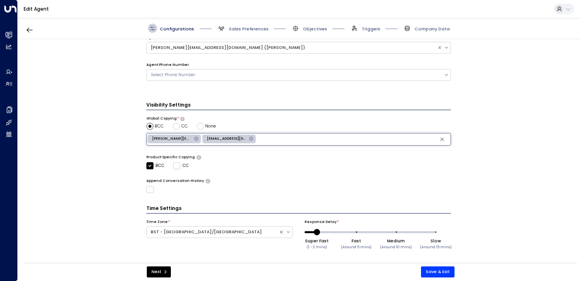
paste input "**********"
type input "**********"
click at [446, 273] on button "Save & Exit" at bounding box center [438, 271] width 34 height 11
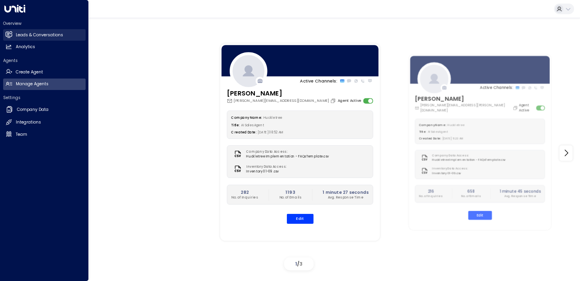
click at [23, 37] on h2 "Leads & Conversations" at bounding box center [39, 35] width 47 height 6
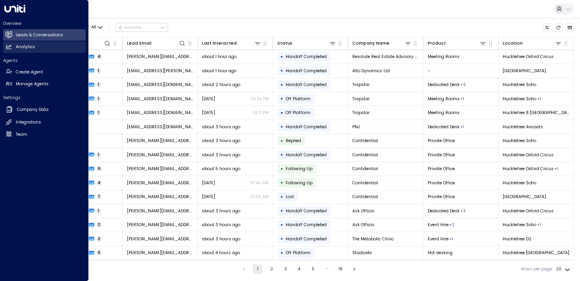
click at [34, 47] on h2 "Analytics" at bounding box center [25, 47] width 19 height 6
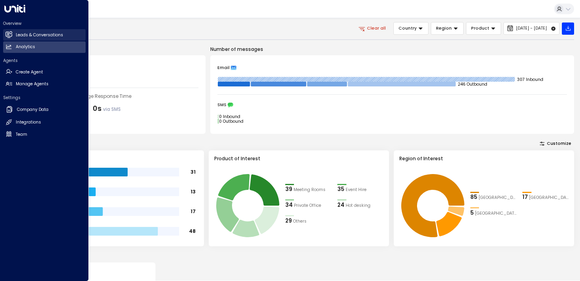
click at [9, 39] on link "Leads & Conversations Leads & Conversations" at bounding box center [44, 34] width 82 height 11
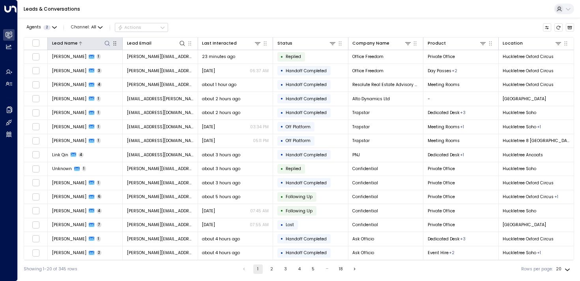
click at [106, 43] on icon at bounding box center [107, 43] width 6 height 6
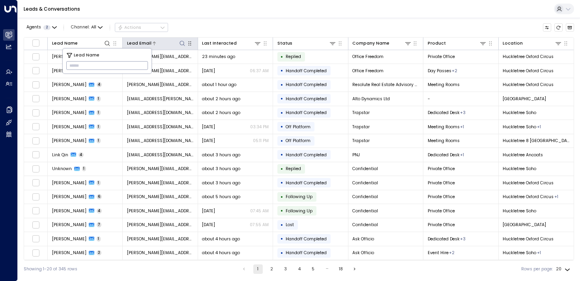
click at [181, 42] on icon at bounding box center [182, 43] width 6 height 6
type input "***"
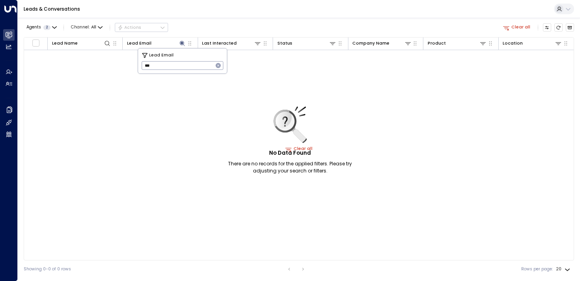
click at [216, 64] on icon "button" at bounding box center [218, 65] width 5 height 5
click at [216, 64] on input "text" at bounding box center [183, 65] width 82 height 13
type input "****"
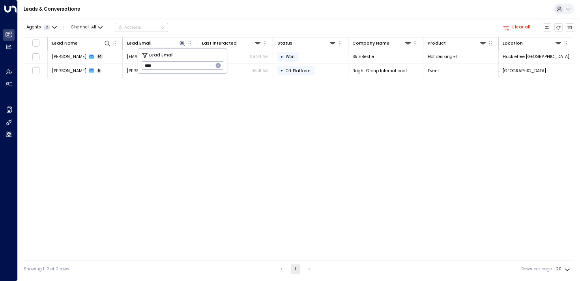
click at [218, 66] on icon "button" at bounding box center [218, 65] width 5 height 5
click at [220, 12] on div "Leads & Conversations" at bounding box center [299, 9] width 562 height 18
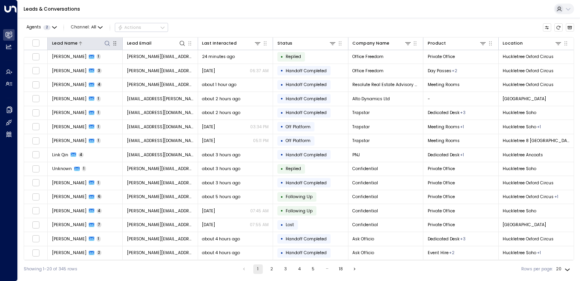
click at [104, 43] on icon at bounding box center [107, 43] width 6 height 6
type input "******"
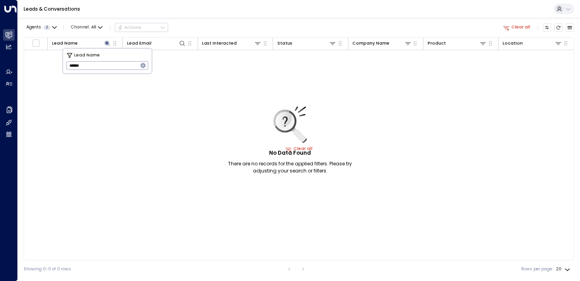
click at [144, 66] on icon "button" at bounding box center [143, 65] width 5 height 5
click at [181, 43] on icon at bounding box center [182, 43] width 6 height 6
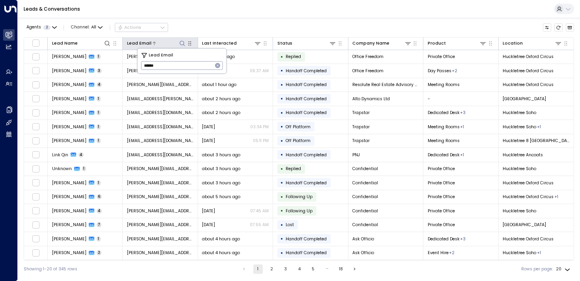
type input "******"
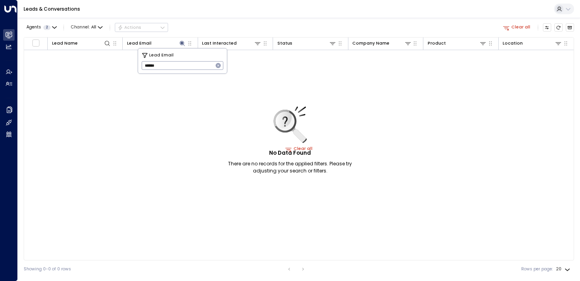
click at [217, 66] on icon "button" at bounding box center [218, 65] width 5 height 5
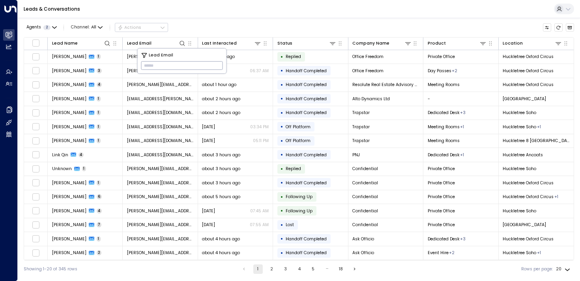
click at [154, 68] on input "text" at bounding box center [182, 65] width 82 height 13
type input "*******"
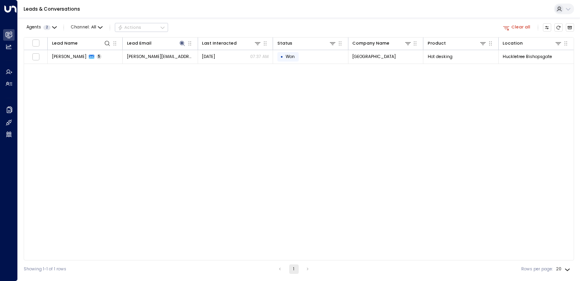
click at [217, 24] on div "Agents 2 Channel: All Actions Clear all" at bounding box center [299, 27] width 551 height 13
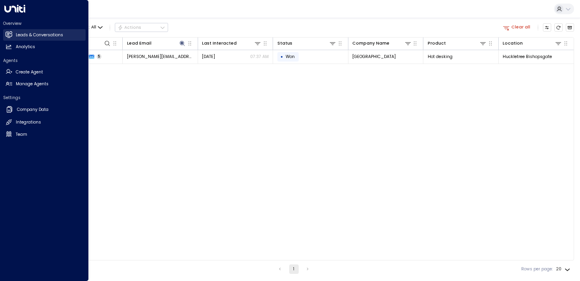
click at [11, 35] on icon at bounding box center [9, 34] width 6 height 5
click at [11, 47] on icon at bounding box center [9, 46] width 7 height 7
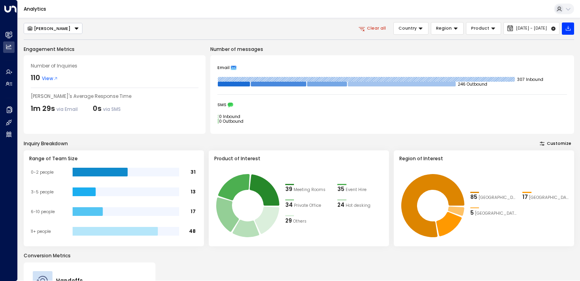
click at [53, 29] on button "[PERSON_NAME]" at bounding box center [53, 28] width 59 height 11
click at [105, 40] on div "Alice Alice Andrew Smith Clear all Country Region Product Aug 1, 2025 - Aug 31,…" at bounding box center [299, 208] width 551 height 372
click at [58, 27] on button "[PERSON_NAME]" at bounding box center [53, 28] width 59 height 11
click at [42, 52] on span "[PERSON_NAME]" at bounding box center [45, 52] width 37 height 6
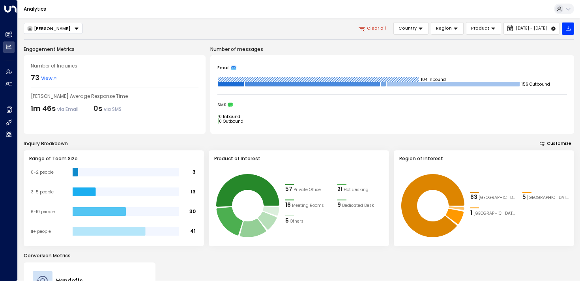
click at [60, 28] on div "[PERSON_NAME]" at bounding box center [49, 29] width 44 height 6
click at [51, 44] on li "[PERSON_NAME]" at bounding box center [53, 41] width 58 height 11
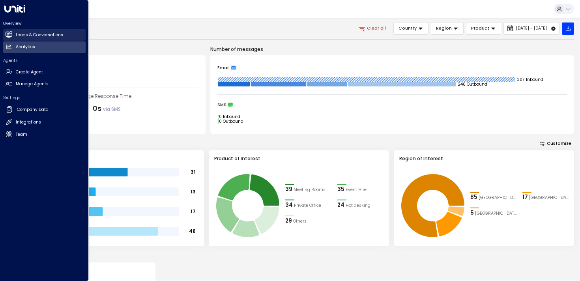
click at [17, 33] on h2 "Leads & Conversations" at bounding box center [39, 35] width 47 height 6
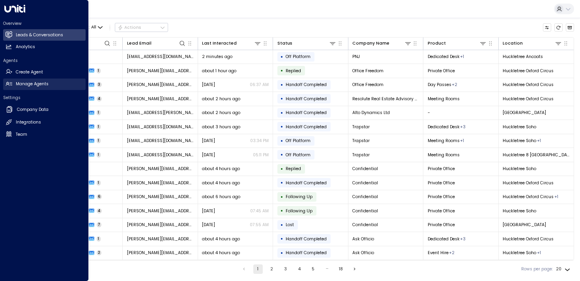
click at [35, 82] on h2 "Manage Agents" at bounding box center [32, 84] width 33 height 6
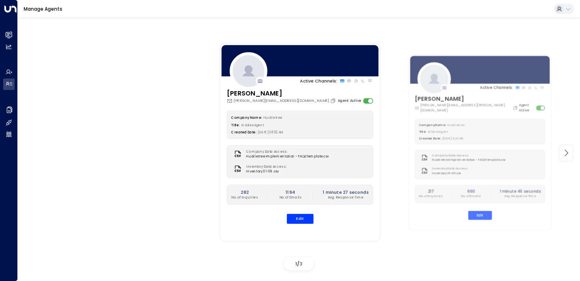
click at [567, 155] on icon at bounding box center [566, 152] width 9 height 9
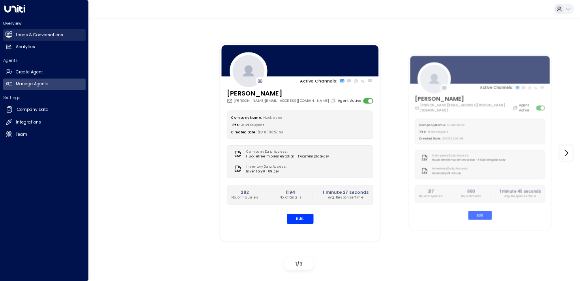
click at [27, 33] on h2 "Leads & Conversations" at bounding box center [39, 35] width 47 height 6
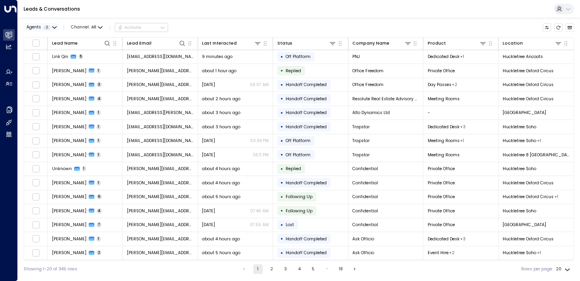
click at [51, 26] on button "Agents 2" at bounding box center [41, 27] width 35 height 8
click at [97, 64] on button "Apply" at bounding box center [101, 63] width 17 height 8
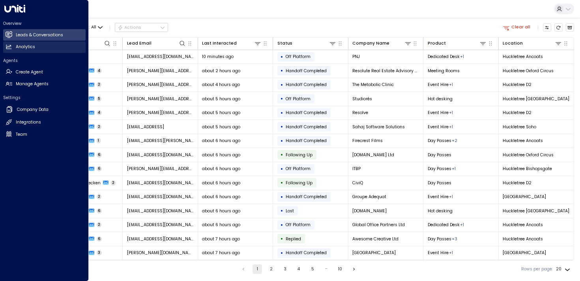
click at [6, 46] on icon at bounding box center [8, 47] width 5 height 4
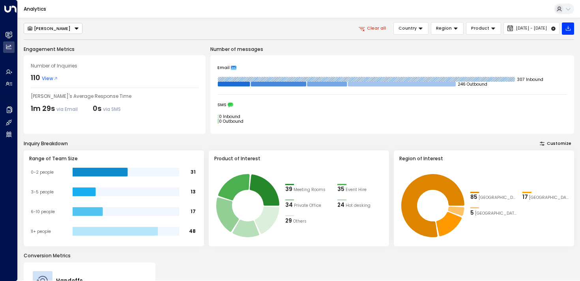
click at [41, 26] on div "[PERSON_NAME]" at bounding box center [49, 29] width 44 height 6
click at [38, 50] on span "[PERSON_NAME]" at bounding box center [45, 52] width 37 height 6
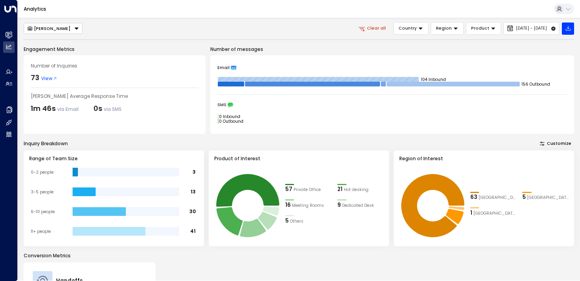
click at [49, 26] on div "[PERSON_NAME]" at bounding box center [49, 29] width 44 height 6
click at [36, 43] on span "[PERSON_NAME]" at bounding box center [45, 41] width 37 height 6
